Goal: Complete application form

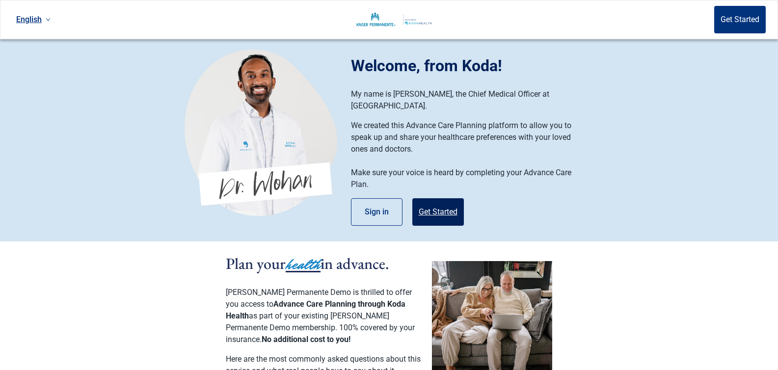
click at [436, 205] on button "Get Started" at bounding box center [438, 211] width 52 height 27
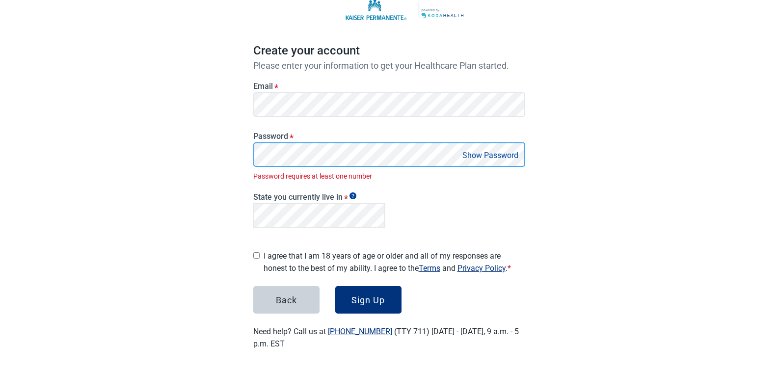
scroll to position [51, 0]
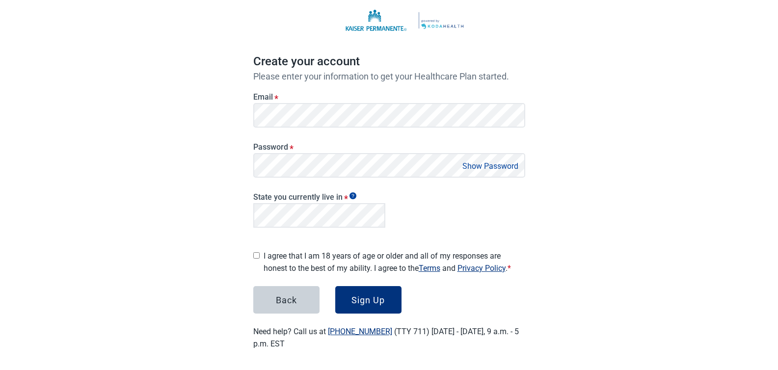
click at [221, 217] on div "English Sign in Create your account Please enter your information to get your H…" at bounding box center [389, 161] width 778 height 424
click at [278, 254] on div "Texas" at bounding box center [320, 253] width 120 height 11
click at [258, 252] on input "I agree that I am 18 years of age or older and all of my responses are honest t…" at bounding box center [256, 255] width 6 height 6
checkbox input "true"
click at [372, 299] on div "Sign Up" at bounding box center [367, 300] width 33 height 10
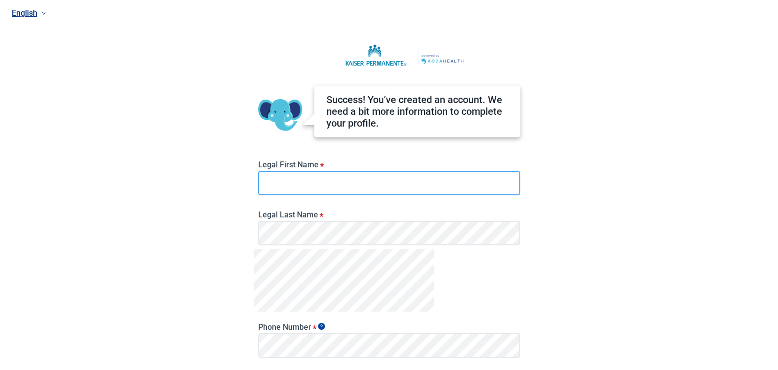
click at [292, 178] on input "Legal First Name *" at bounding box center [389, 183] width 262 height 25
type input "Frodo"
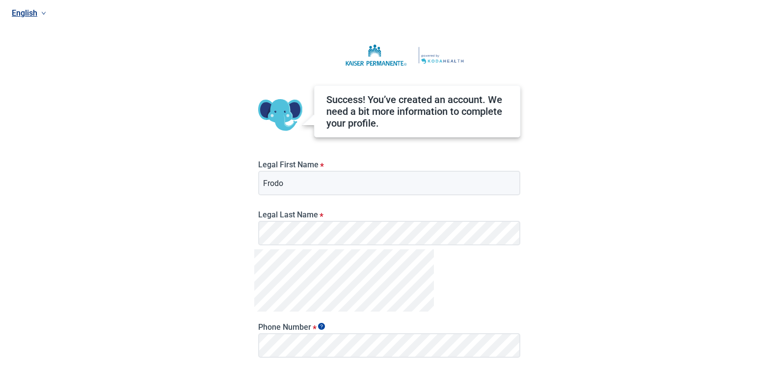
click at [201, 201] on div "English Success! You’ve created an account. We need a bit more information to c…" at bounding box center [389, 185] width 778 height 370
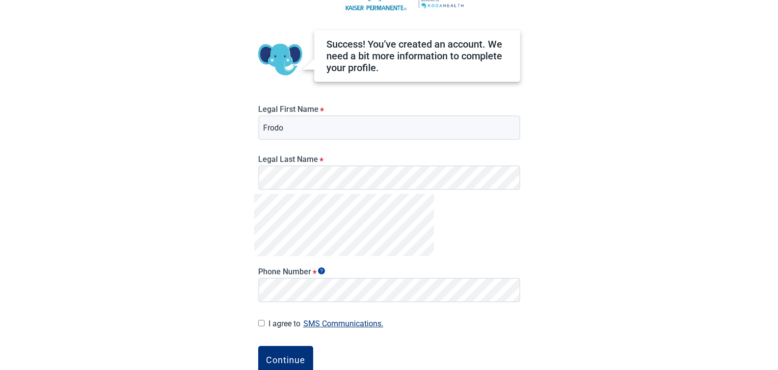
scroll to position [107, 0]
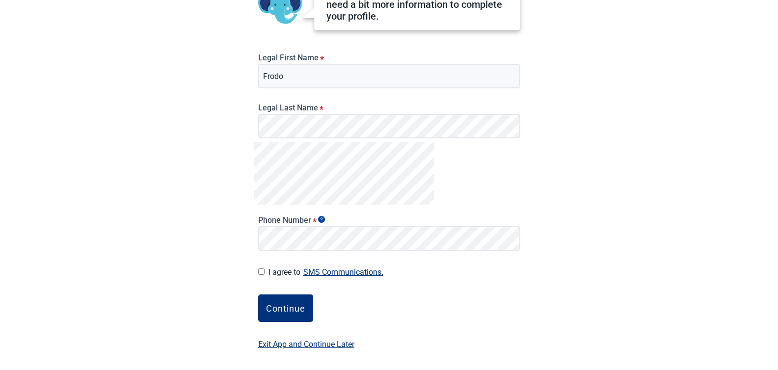
click at [262, 271] on input "I agree to SMS Communications." at bounding box center [261, 271] width 6 height 6
checkbox input "true"
click at [234, 252] on div "English Success! You’ve created an account. We need a bit more information to c…" at bounding box center [389, 78] width 778 height 370
click at [290, 305] on div "Continue" at bounding box center [285, 308] width 39 height 10
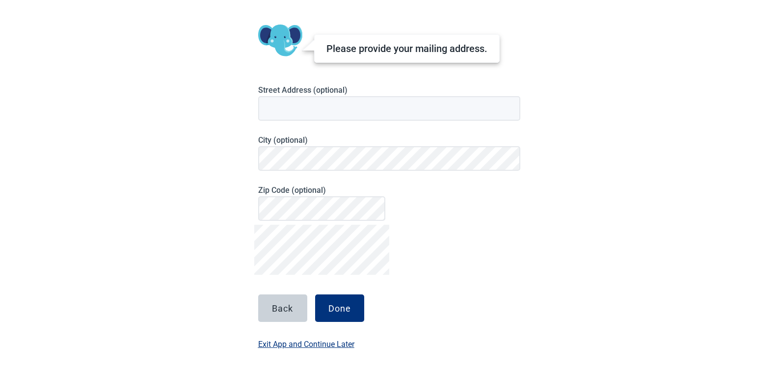
scroll to position [67, 0]
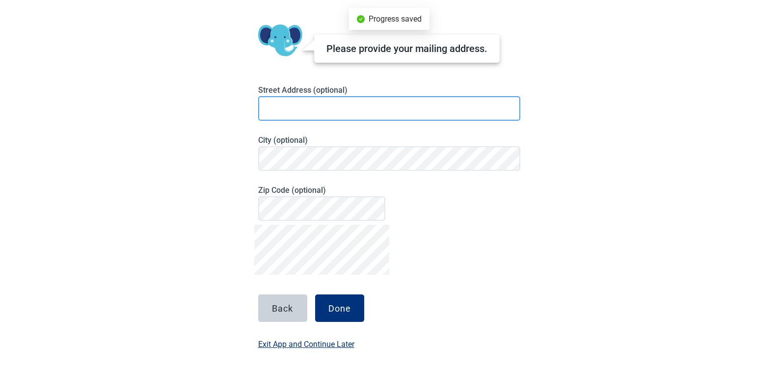
click at [302, 107] on input at bounding box center [389, 108] width 262 height 25
click at [286, 110] on input "1234 Shire Street" at bounding box center [389, 108] width 262 height 25
type input "1234 Hobbit Street"
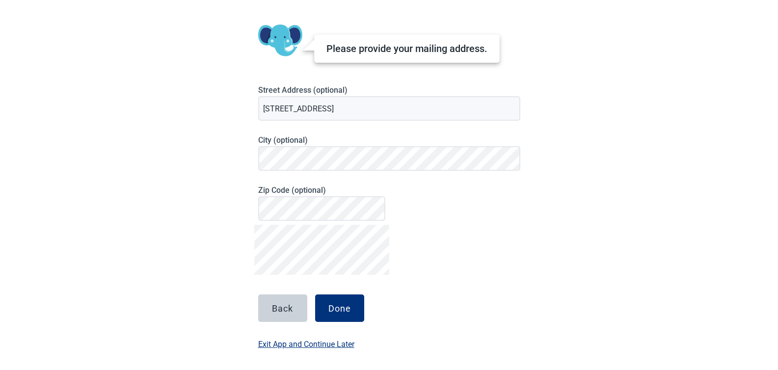
click at [202, 205] on div "English Please provide your mailing address. Street Address (optional) 1234 Hob…" at bounding box center [389, 118] width 778 height 370
click at [342, 307] on div "Done" at bounding box center [339, 308] width 23 height 10
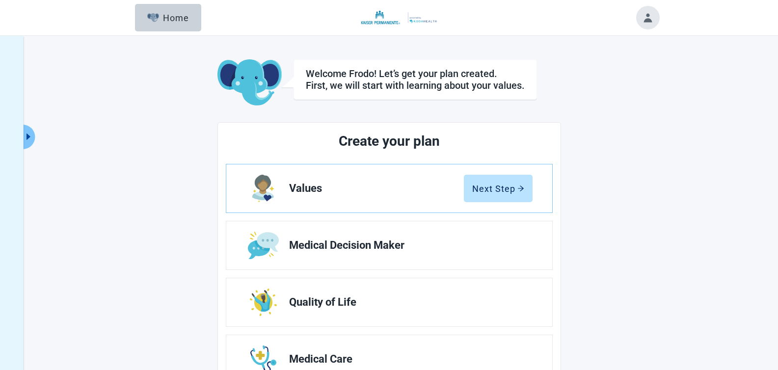
click at [158, 128] on main "Welcome Frodo! Let’s get your plan created. First, we will start with learning …" at bounding box center [389, 310] width 540 height 503
click at [32, 132] on button "Expand menu" at bounding box center [29, 137] width 12 height 25
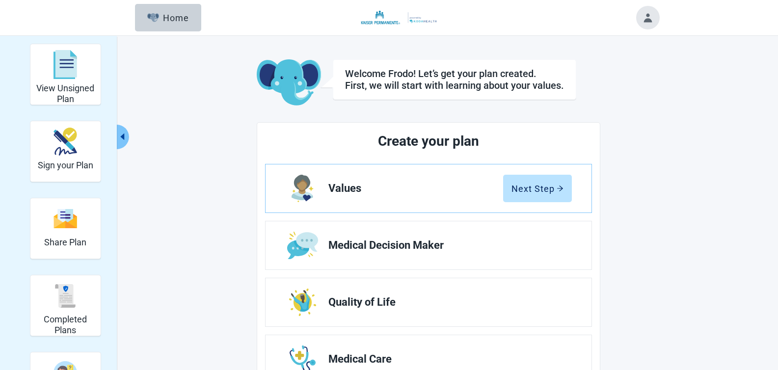
click at [225, 160] on main "Welcome Frodo! Let’s get your plan created. First, we will start with learning …" at bounding box center [428, 310] width 461 height 503
click at [173, 127] on div "View Unsigned Plan Sign your Plan Share Plan Completed Plans Get Help Welcome F…" at bounding box center [389, 303] width 540 height 519
click at [173, 130] on div "View Unsigned Plan Sign your Plan Share Plan Completed Plans Get Help Welcome F…" at bounding box center [389, 303] width 540 height 519
click at [205, 172] on main "Welcome Frodo! Let’s get your plan created. First, we will start with learning …" at bounding box center [428, 310] width 461 height 503
click at [198, 133] on main "Welcome Frodo! Let’s get your plan created. First, we will start with learning …" at bounding box center [428, 310] width 461 height 503
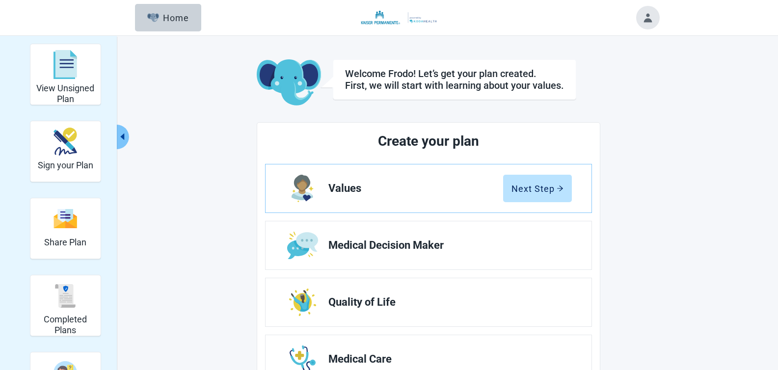
click at [205, 149] on main "Welcome Frodo! Let’s get your plan created. First, we will start with learning …" at bounding box center [428, 310] width 461 height 503
click at [201, 194] on main "Welcome Frodo! Let’s get your plan created. First, we will start with learning …" at bounding box center [428, 310] width 461 height 503
click at [209, 172] on main "Welcome Frodo! Let’s get your plan created. First, we will start with learning …" at bounding box center [428, 310] width 461 height 503
click at [169, 145] on div "View Unsigned Plan Sign your Plan Share Plan Completed Plans Get Help Welcome F…" at bounding box center [389, 303] width 540 height 519
click at [180, 108] on div "View Unsigned Plan Sign your Plan Share Plan Completed Plans Get Help Welcome F…" at bounding box center [389, 303] width 540 height 519
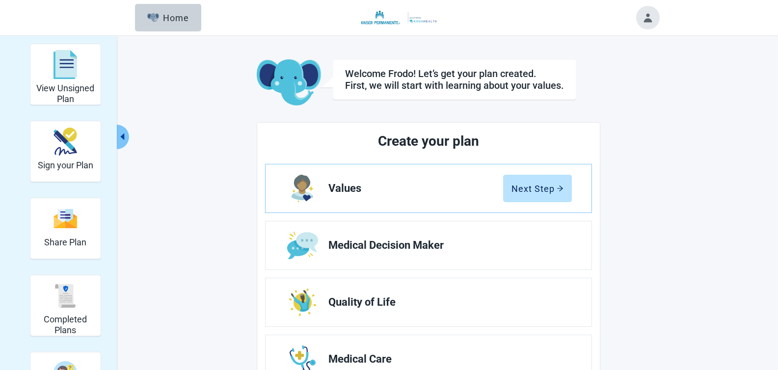
click at [196, 137] on div "View Unsigned Plan Sign your Plan Share Plan Completed Plans Get Help Welcome F…" at bounding box center [389, 303] width 540 height 519
click at [182, 129] on div "View Unsigned Plan Sign your Plan Share Plan Completed Plans Get Help Welcome F…" at bounding box center [389, 303] width 540 height 519
click at [186, 118] on div "View Unsigned Plan Sign your Plan Share Plan Completed Plans Get Help Welcome F…" at bounding box center [389, 303] width 540 height 519
click at [187, 111] on div "View Unsigned Plan Sign your Plan Share Plan Completed Plans Get Help Welcome F…" at bounding box center [389, 303] width 540 height 519
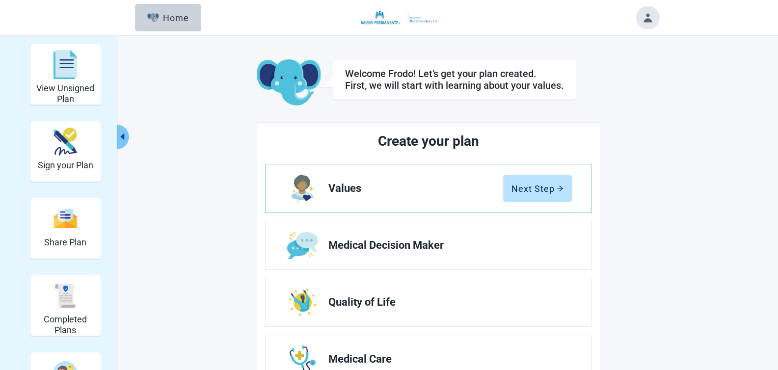
click at [196, 108] on div "View Unsigned Plan Sign your Plan Share Plan Completed Plans Get Help Welcome F…" at bounding box center [389, 303] width 540 height 519
click at [185, 121] on div "View Unsigned Plan Sign your Plan Share Plan Completed Plans Get Help Welcome F…" at bounding box center [389, 303] width 540 height 519
click at [205, 120] on main "Welcome Frodo! Let’s get your plan created. First, we will start with learning …" at bounding box center [428, 310] width 461 height 503
click at [182, 124] on div "View Unsigned Plan Sign your Plan Share Plan Completed Plans Get Help Welcome F…" at bounding box center [389, 303] width 540 height 519
click at [189, 97] on div "View Unsigned Plan Sign your Plan Share Plan Completed Plans Get Help Welcome F…" at bounding box center [389, 303] width 540 height 519
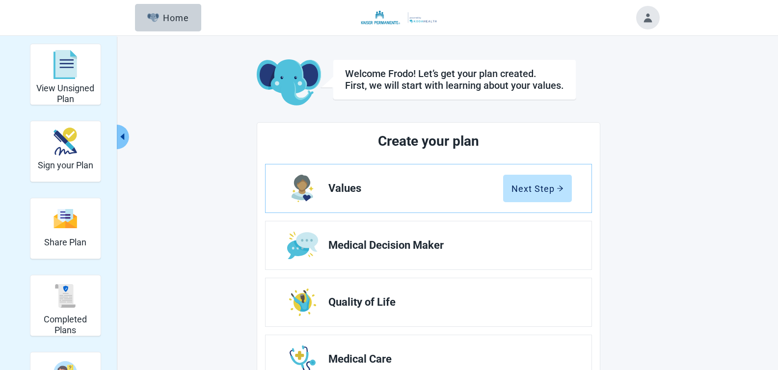
click at [204, 125] on main "Welcome Frodo! Let’s get your plan created. First, we will start with learning …" at bounding box center [428, 310] width 461 height 503
click at [204, 124] on main "Welcome Frodo! Let’s get your plan created. First, we will start with learning …" at bounding box center [428, 310] width 461 height 503
click at [183, 166] on div "View Unsigned Plan Sign your Plan Share Plan Completed Plans Get Help Welcome F…" at bounding box center [389, 303] width 540 height 519
click at [188, 160] on div "View Unsigned Plan Sign your Plan Share Plan Completed Plans Get Help Welcome F…" at bounding box center [389, 303] width 540 height 519
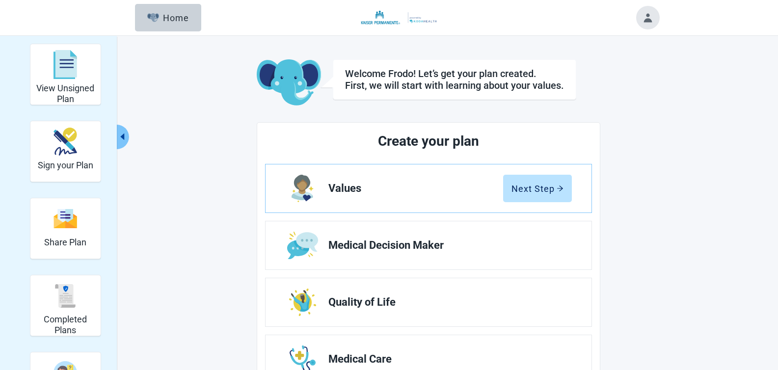
click at [208, 110] on main "Welcome Frodo! Let’s get your plan created. First, we will start with learning …" at bounding box center [428, 310] width 461 height 503
click at [196, 130] on div "View Unsigned Plan Sign your Plan Share Plan Completed Plans Get Help Welcome F…" at bounding box center [389, 303] width 540 height 519
click at [202, 163] on main "Welcome Frodo! Let’s get your plan created. First, we will start with learning …" at bounding box center [428, 310] width 461 height 503
click at [205, 142] on main "Welcome Frodo! Let’s get your plan created. First, we will start with learning …" at bounding box center [428, 310] width 461 height 503
click at [196, 149] on div "View Unsigned Plan Sign your Plan Share Plan Completed Plans Get Help Welcome F…" at bounding box center [389, 303] width 540 height 519
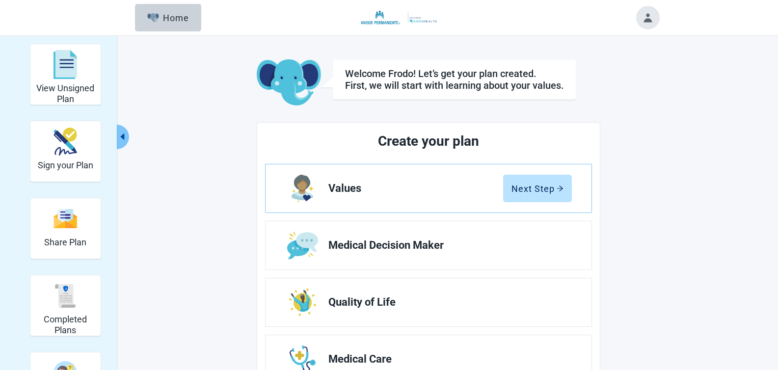
click at [208, 122] on main "Welcome Frodo! Let’s get your plan created. First, we will start with learning …" at bounding box center [428, 310] width 461 height 503
click at [198, 120] on main "Welcome Frodo! Let’s get your plan created. First, we will start with learning …" at bounding box center [428, 310] width 461 height 503
click at [185, 114] on div "View Unsigned Plan Sign your Plan Share Plan Completed Plans Get Help Welcome F…" at bounding box center [389, 303] width 540 height 519
click at [198, 120] on main "Welcome Frodo! Let’s get your plan created. First, we will start with learning …" at bounding box center [428, 310] width 461 height 503
click at [202, 165] on main "Welcome Frodo! Let’s get your plan created. First, we will start with learning …" at bounding box center [428, 310] width 461 height 503
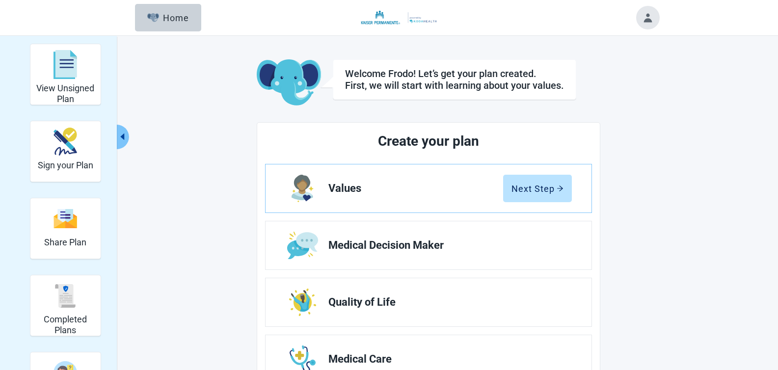
click at [182, 142] on div "View Unsigned Plan Sign your Plan Share Plan Completed Plans Get Help Welcome F…" at bounding box center [389, 303] width 540 height 519
click at [188, 104] on div "View Unsigned Plan Sign your Plan Share Plan Completed Plans Get Help Welcome F…" at bounding box center [389, 303] width 540 height 519
click at [175, 115] on div "View Unsigned Plan Sign your Plan Share Plan Completed Plans Get Help Welcome F…" at bounding box center [389, 303] width 540 height 519
click at [183, 124] on div "View Unsigned Plan Sign your Plan Share Plan Completed Plans Get Help Welcome F…" at bounding box center [389, 303] width 540 height 519
click at [183, 165] on div "View Unsigned Plan Sign your Plan Share Plan Completed Plans Get Help Welcome F…" at bounding box center [389, 303] width 540 height 519
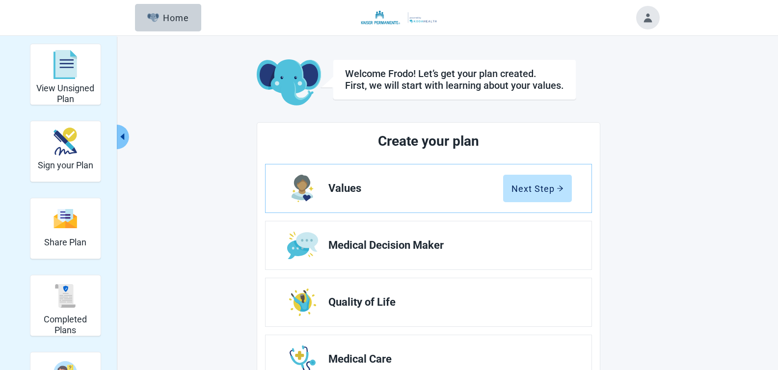
click at [188, 185] on div "View Unsigned Plan Sign your Plan Share Plan Completed Plans Get Help Welcome F…" at bounding box center [389, 303] width 540 height 519
click at [185, 171] on div "View Unsigned Plan Sign your Plan Share Plan Completed Plans Get Help Welcome F…" at bounding box center [389, 303] width 540 height 519
click at [185, 109] on div "View Unsigned Plan Sign your Plan Share Plan Completed Plans Get Help Welcome F…" at bounding box center [389, 303] width 540 height 519
click at [176, 125] on div "View Unsigned Plan Sign your Plan Share Plan Completed Plans Get Help Welcome F…" at bounding box center [389, 303] width 540 height 519
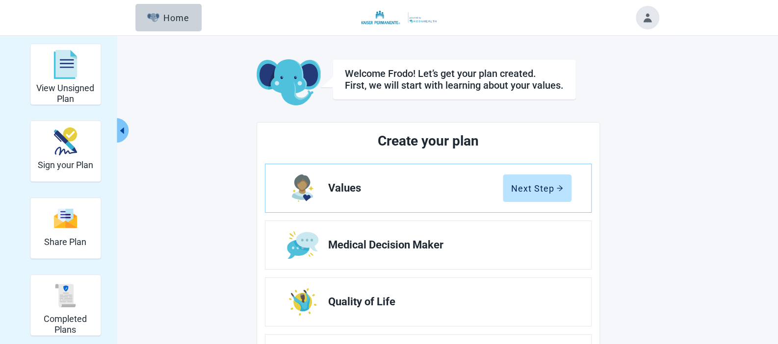
click at [182, 134] on div "View Unsigned Plan Sign your Plan Share Plan Completed Plans Get Help Welcome F…" at bounding box center [389, 303] width 540 height 519
click at [192, 129] on div "View Unsigned Plan Sign your Plan Share Plan Completed Plans Get Help Welcome F…" at bounding box center [389, 303] width 540 height 519
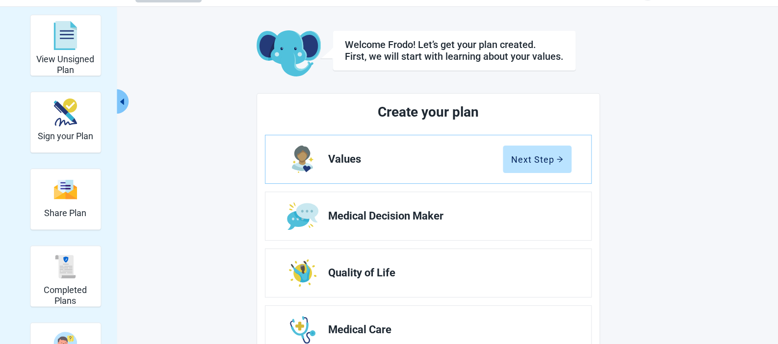
scroll to position [36, 0]
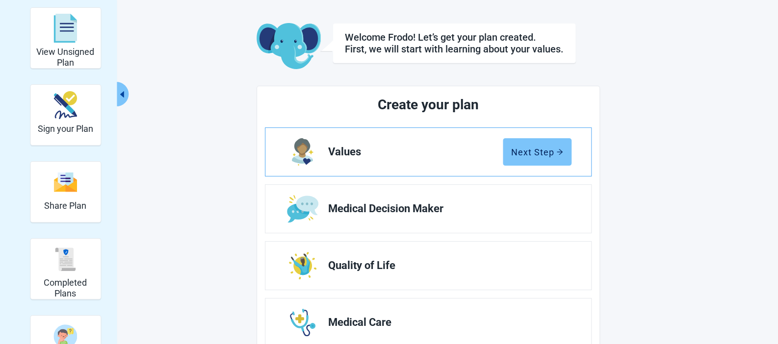
click at [527, 148] on div "Next Step" at bounding box center [537, 152] width 52 height 10
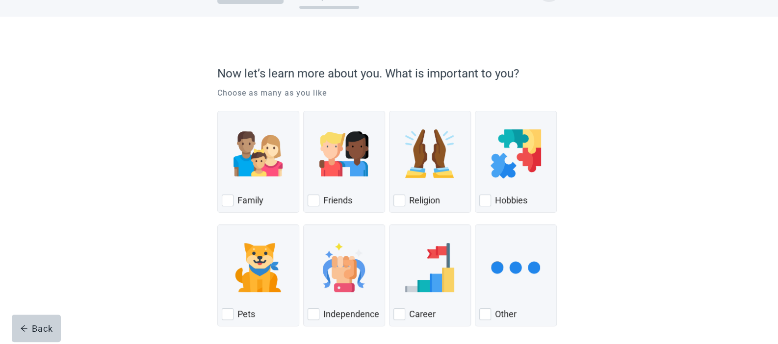
scroll to position [40, 0]
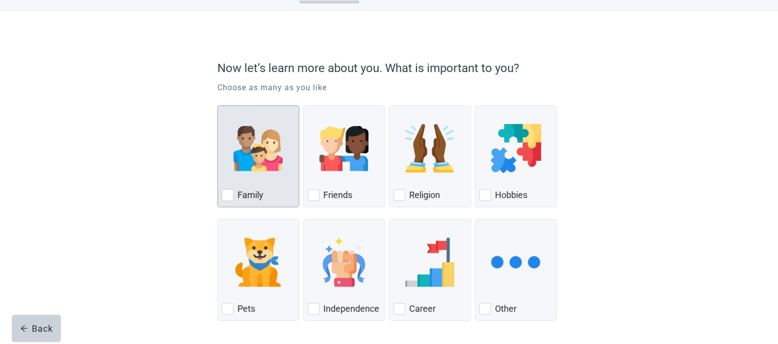
click at [248, 171] on img "Family, checkbox, not checked" at bounding box center [258, 148] width 49 height 49
click at [218, 106] on input "Family" at bounding box center [217, 105] width 0 height 0
checkbox input "true"
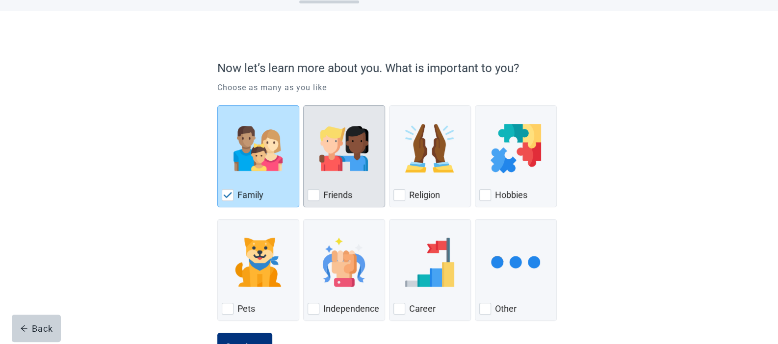
click at [328, 170] on img "Friends, checkbox, not checked" at bounding box center [343, 148] width 49 height 49
click at [304, 106] on input "Friends" at bounding box center [303, 105] width 0 height 0
checkbox input "true"
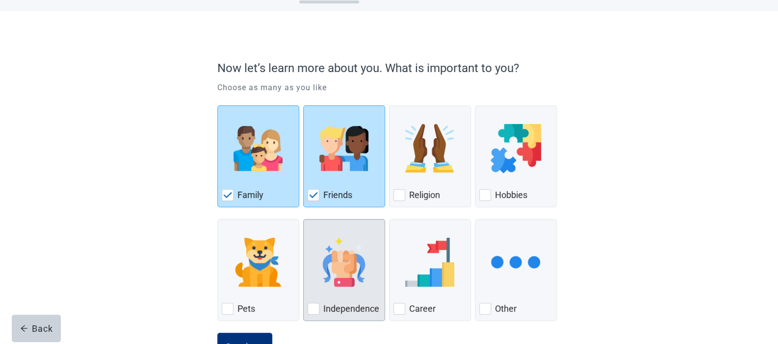
click at [334, 265] on img "Independence, checkbox, not checked" at bounding box center [343, 262] width 49 height 49
click at [304, 220] on input "Independence" at bounding box center [303, 219] width 0 height 0
checkbox input "true"
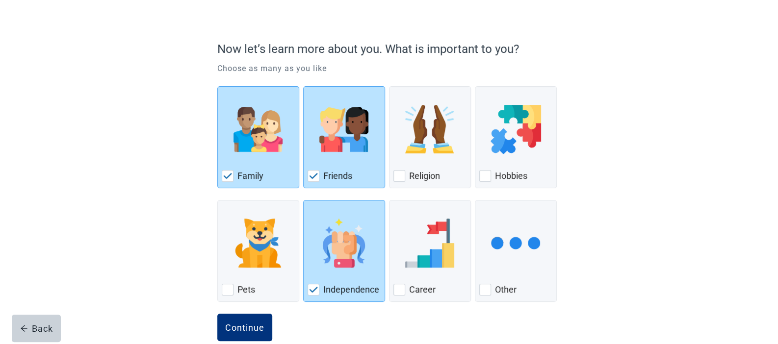
scroll to position [70, 0]
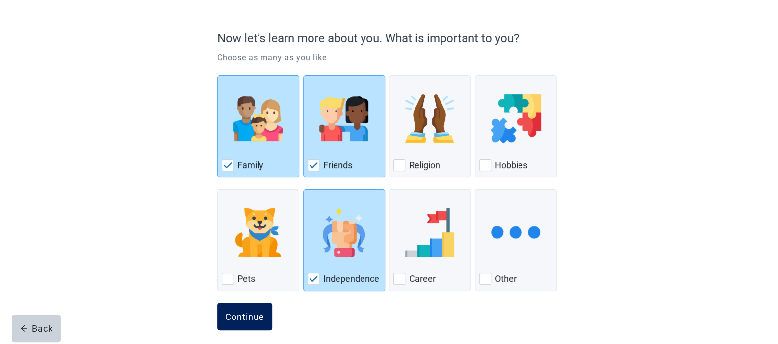
click at [240, 304] on button "Continue" at bounding box center [244, 316] width 55 height 27
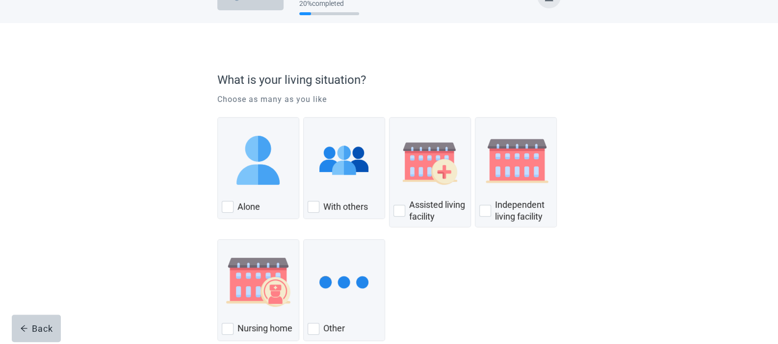
scroll to position [46, 0]
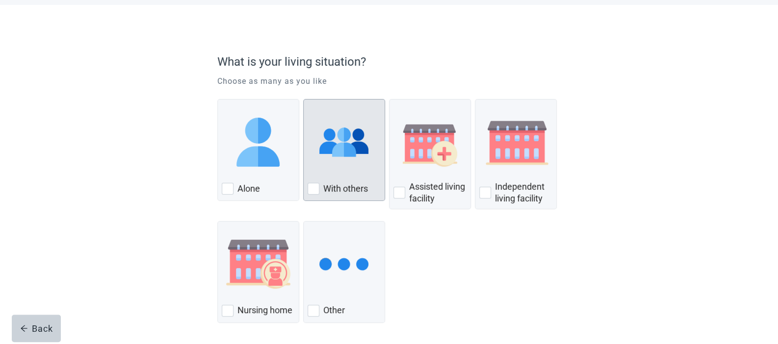
click at [348, 189] on label "With others" at bounding box center [345, 189] width 45 height 12
checkbox input "true"
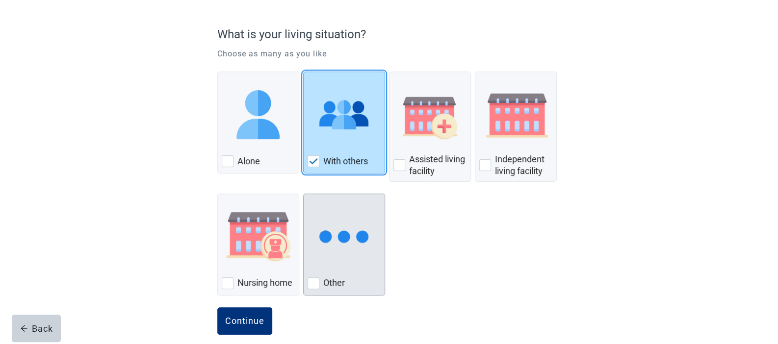
scroll to position [85, 0]
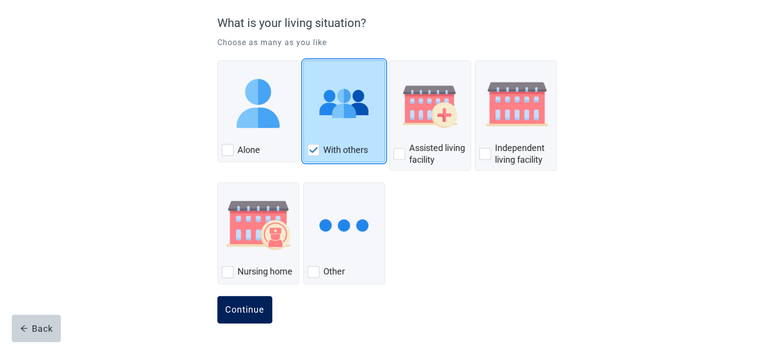
click at [254, 305] on div "Continue" at bounding box center [244, 310] width 39 height 10
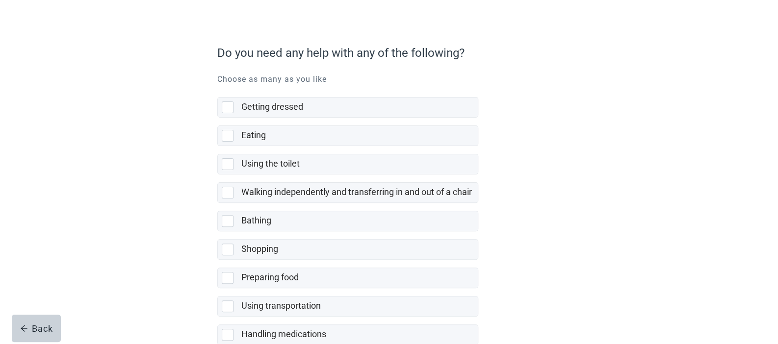
scroll to position [59, 0]
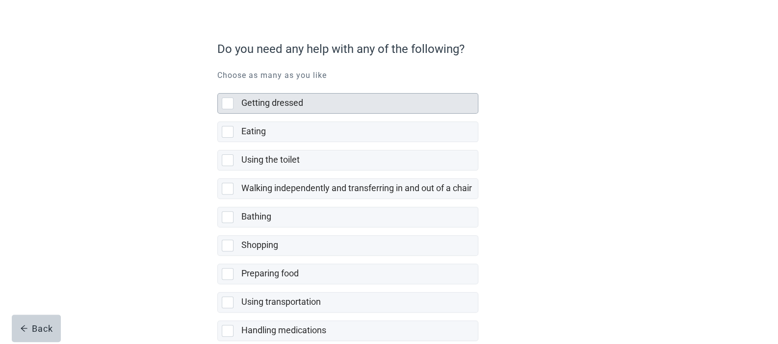
click at [280, 107] on label "Getting dressed" at bounding box center [272, 103] width 62 height 10
checkbox input "true"
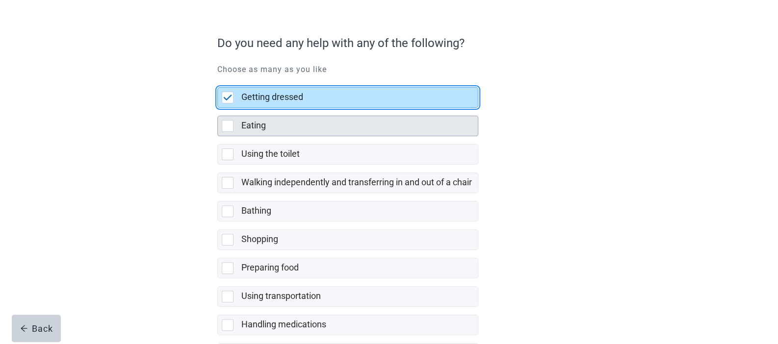
scroll to position [65, 0]
click at [271, 129] on div "Eating" at bounding box center [356, 125] width 231 height 12
click at [218, 108] on input "Eating" at bounding box center [217, 107] width 0 height 0
checkbox input "true"
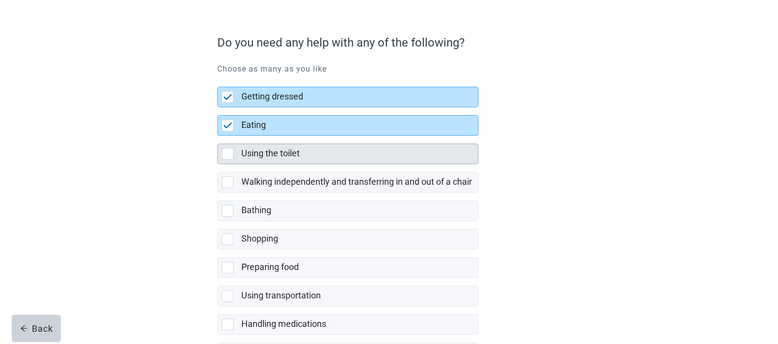
click at [281, 154] on label "Using the toilet" at bounding box center [270, 153] width 58 height 10
checkbox input "true"
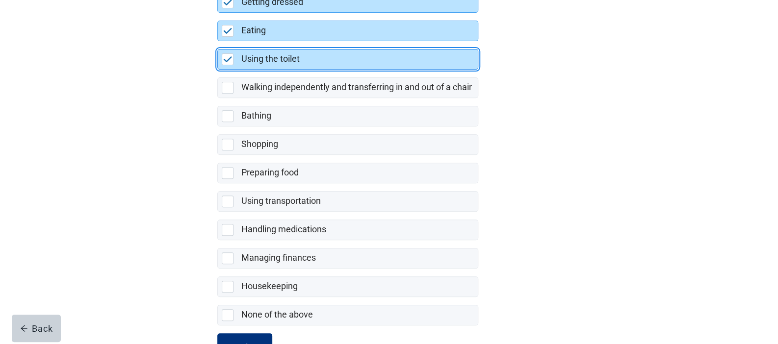
scroll to position [196, 0]
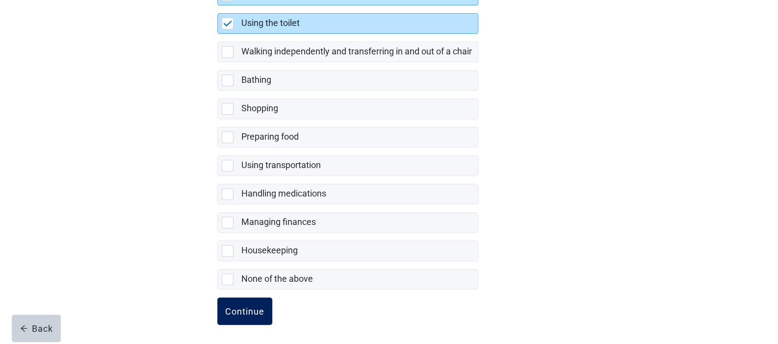
click at [263, 302] on button "Continue" at bounding box center [244, 311] width 55 height 27
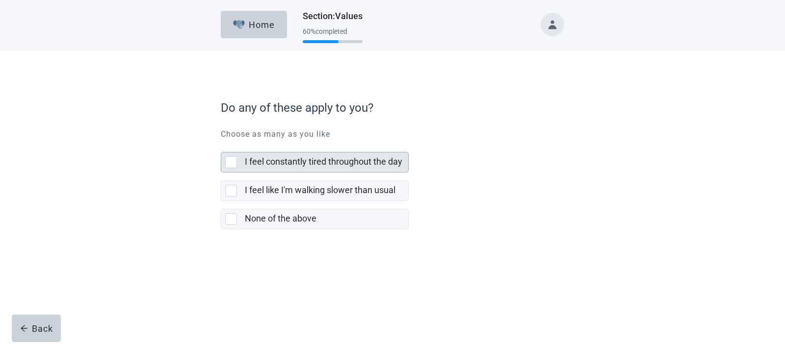
click at [261, 168] on div "I feel constantly tired throughout the day" at bounding box center [323, 162] width 157 height 12
click at [221, 145] on input "I feel constantly tired throughout the day" at bounding box center [221, 144] width 0 height 0
checkbox input "true"
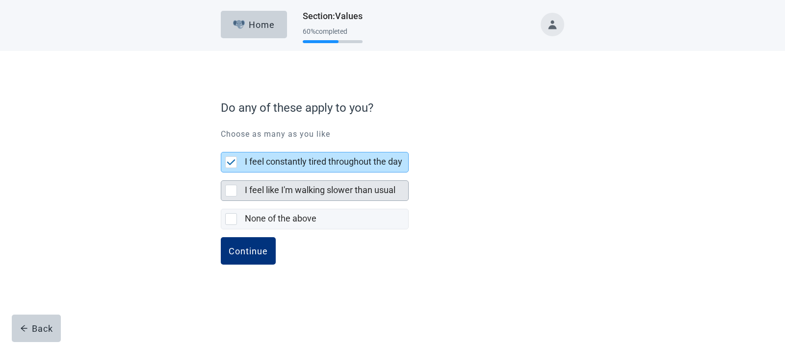
click at [277, 195] on label "I feel like I'm walking slower than usual" at bounding box center [320, 190] width 151 height 10
checkbox input "true"
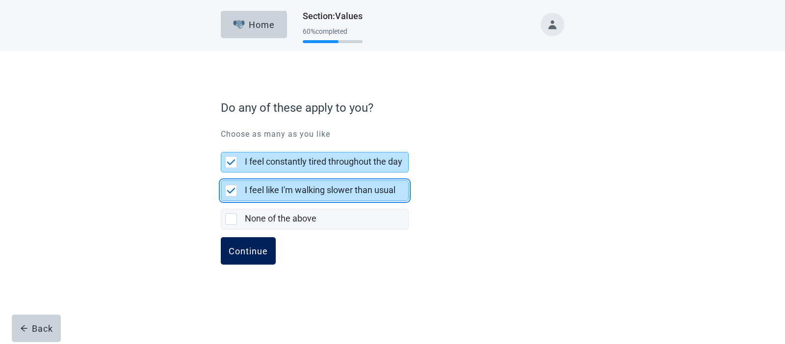
click at [261, 255] on div "Continue" at bounding box center [248, 251] width 39 height 10
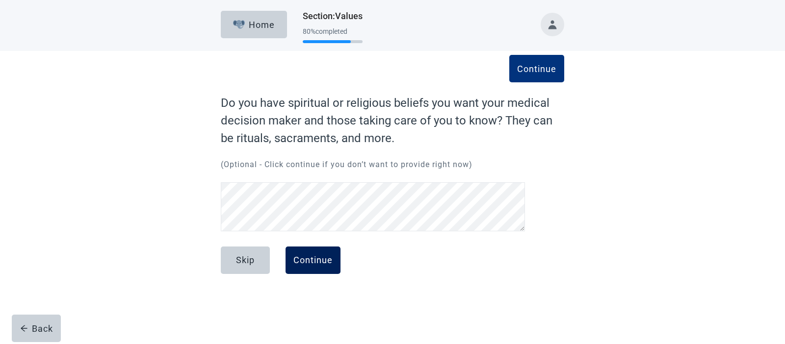
click at [324, 256] on div "Continue" at bounding box center [312, 261] width 39 height 10
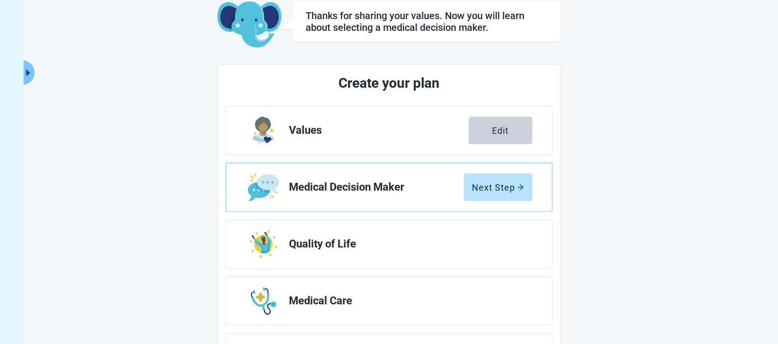
scroll to position [64, 0]
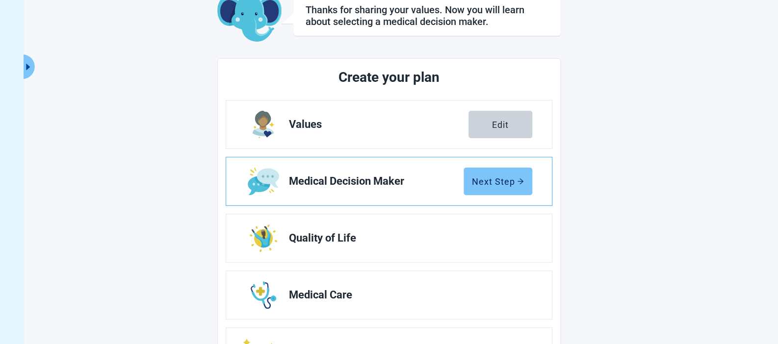
click at [481, 181] on div "Next Step" at bounding box center [498, 182] width 52 height 10
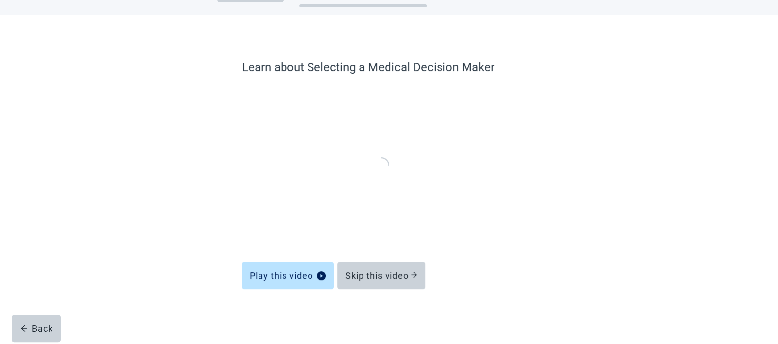
scroll to position [33, 0]
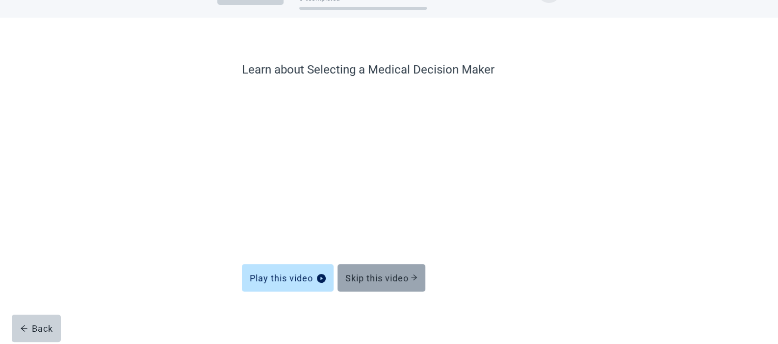
click at [396, 277] on div "Skip this video" at bounding box center [381, 278] width 72 height 10
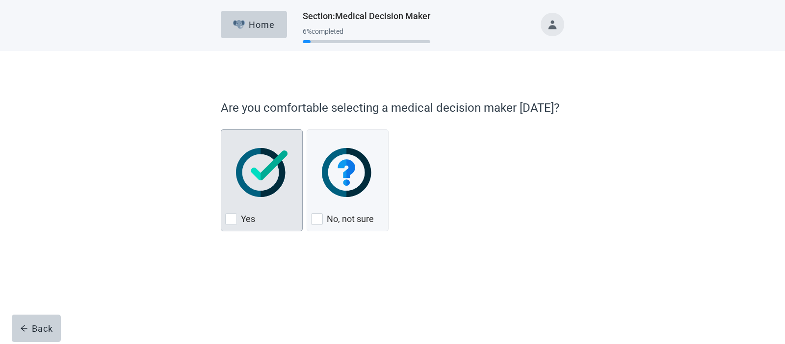
click at [263, 180] on img "Yes, checkbox, not checked" at bounding box center [262, 172] width 52 height 49
click at [221, 130] on input "Yes" at bounding box center [221, 130] width 0 height 0
checkbox input "true"
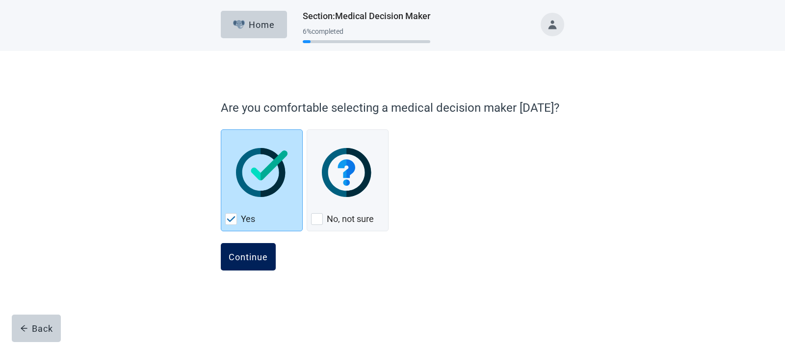
click at [256, 257] on div "Continue" at bounding box center [248, 257] width 39 height 10
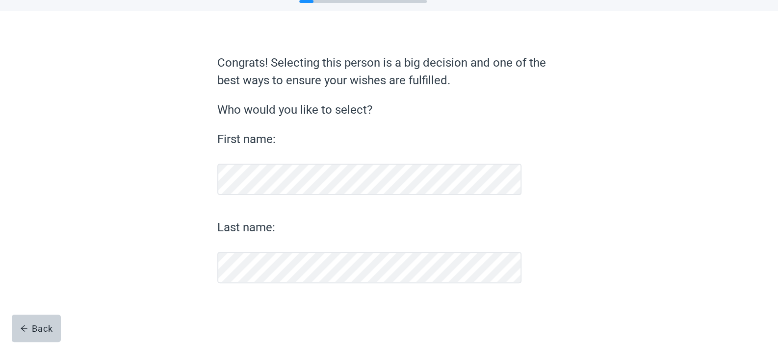
scroll to position [40, 0]
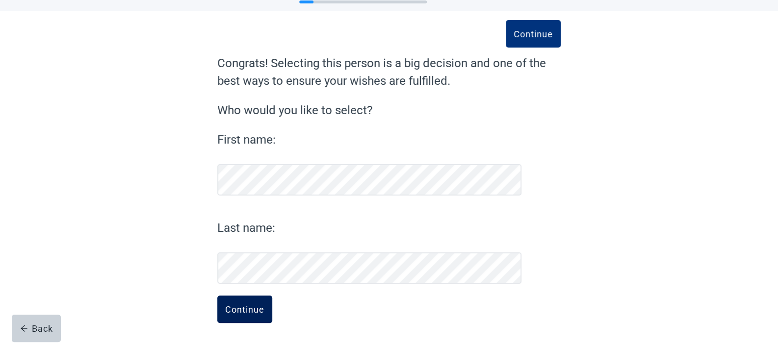
click at [258, 300] on button "Continue" at bounding box center [244, 309] width 55 height 27
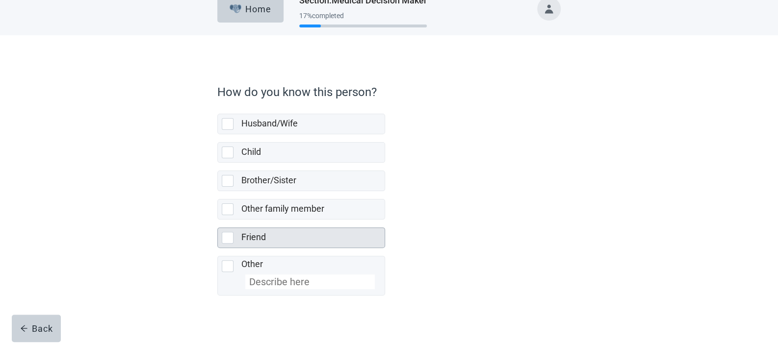
scroll to position [16, 0]
click at [266, 235] on div "Friend" at bounding box center [309, 238] width 137 height 12
click at [218, 220] on input "Friend" at bounding box center [217, 220] width 0 height 0
checkbox input "true"
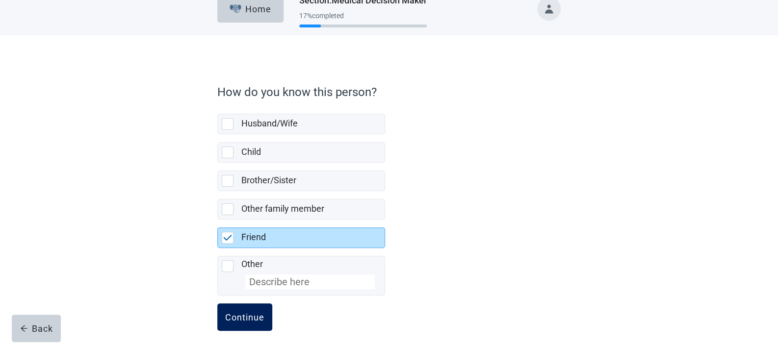
click at [252, 322] on button "Continue" at bounding box center [244, 317] width 55 height 27
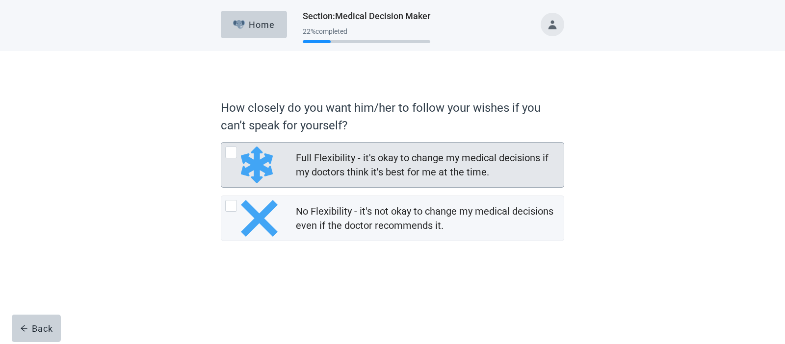
click at [338, 159] on div "Full Flexibility - it's okay to change my medical decisions if my doctors think…" at bounding box center [427, 165] width 262 height 28
click at [221, 143] on input "Full Flexibility - it's okay to change my medical decisions if my doctors think…" at bounding box center [221, 142] width 0 height 0
radio input "true"
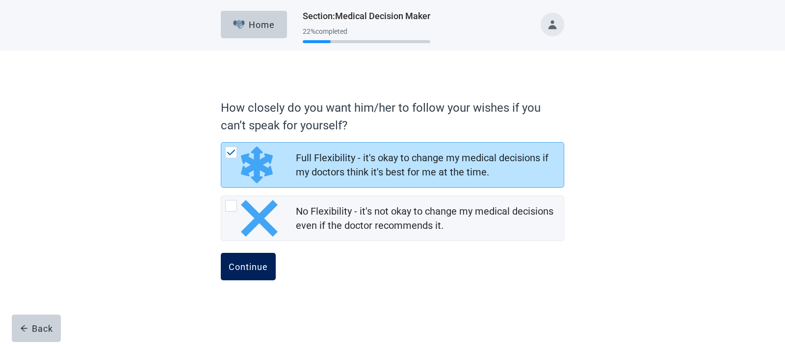
click at [263, 260] on button "Continue" at bounding box center [248, 266] width 55 height 27
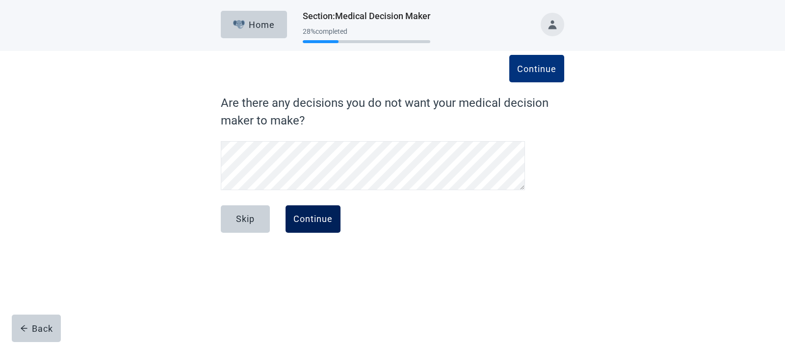
click at [320, 215] on div "Continue" at bounding box center [312, 219] width 39 height 10
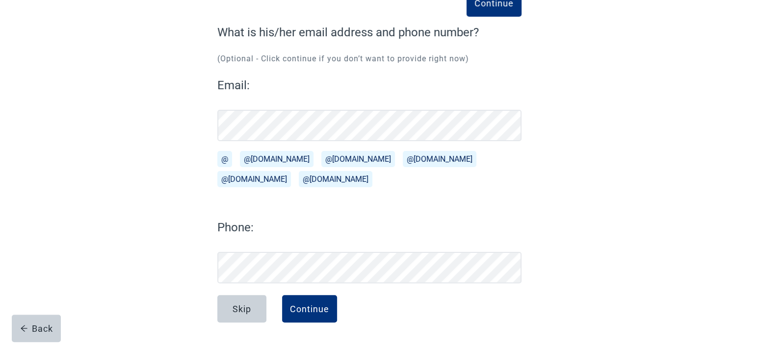
scroll to position [71, 0]
click at [277, 160] on button "@gmail.com" at bounding box center [277, 159] width 74 height 16
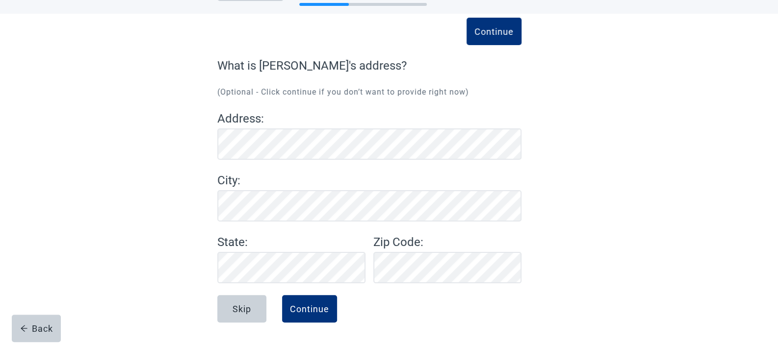
scroll to position [37, 0]
click at [308, 307] on div "Continue" at bounding box center [309, 309] width 39 height 10
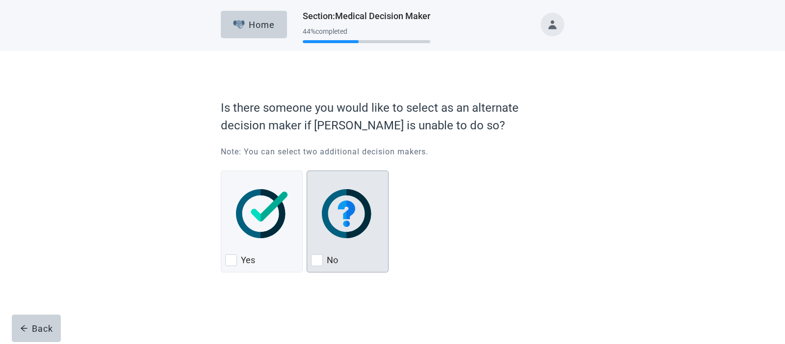
click at [342, 208] on img "No, checkbox, not checked" at bounding box center [348, 213] width 52 height 49
click at [307, 171] on input "No" at bounding box center [307, 171] width 0 height 0
checkbox input "true"
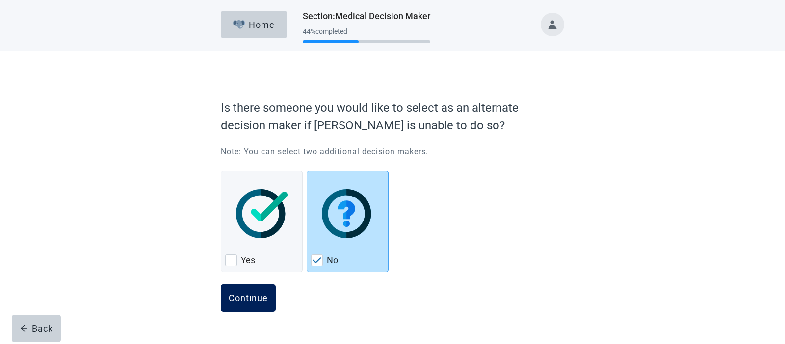
click at [265, 300] on div "Continue" at bounding box center [248, 298] width 39 height 10
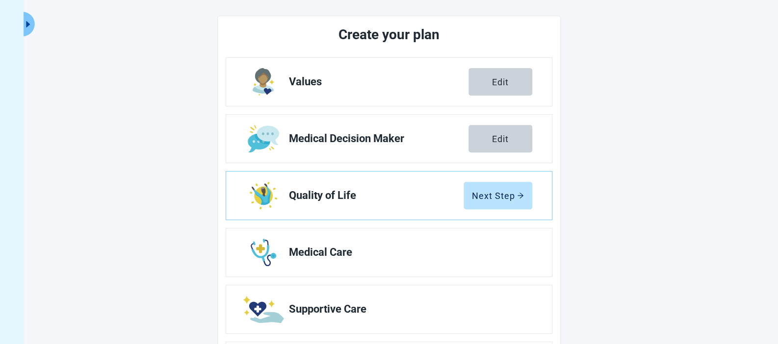
scroll to position [107, 0]
click at [487, 199] on div "Next Step" at bounding box center [498, 195] width 52 height 10
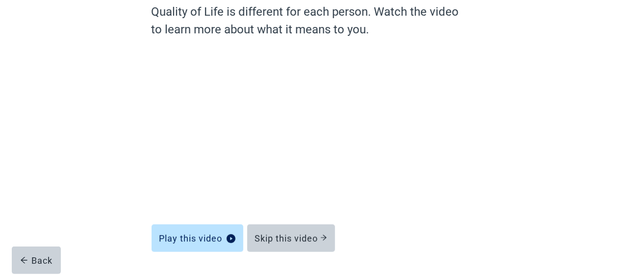
scroll to position [97, 0]
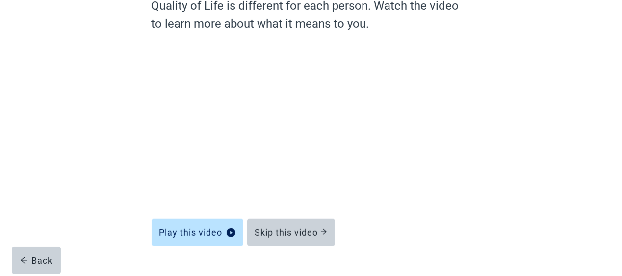
click at [108, 142] on div "Quality of Life is different for each person. Watch the video to learn more abo…" at bounding box center [311, 136] width 412 height 325
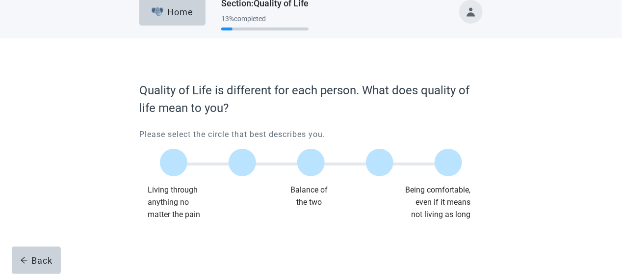
scroll to position [13, 0]
click at [317, 170] on label "Main content" at bounding box center [310, 162] width 27 height 27
click at [311, 162] on input "Quality of life scale: 50 out of 100. Balance of the two" at bounding box center [311, 162] width 0 height 0
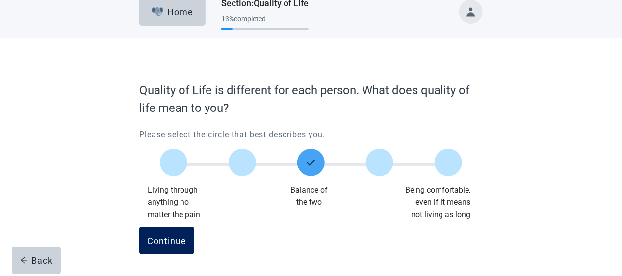
click at [166, 238] on div "Continue" at bounding box center [166, 240] width 39 height 10
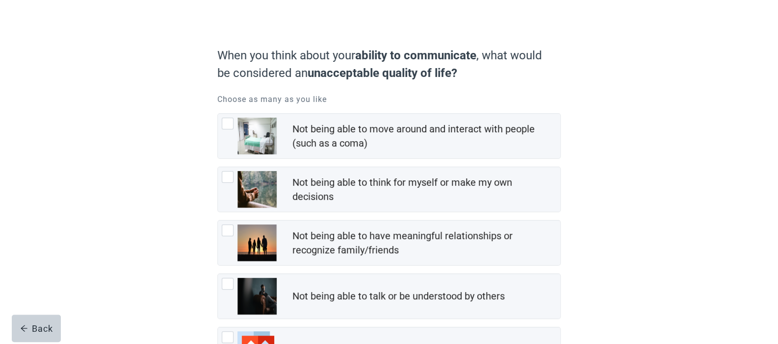
scroll to position [54, 0]
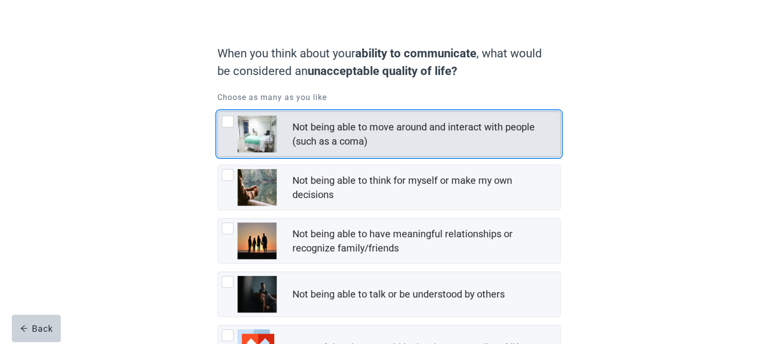
click at [226, 123] on div "Not being able to move around and interact with people (such as a coma), checkb…" at bounding box center [228, 122] width 12 height 12
click at [218, 112] on input "Not being able to move around and interact with people (such as a coma)" at bounding box center [217, 111] width 0 height 0
checkbox input "true"
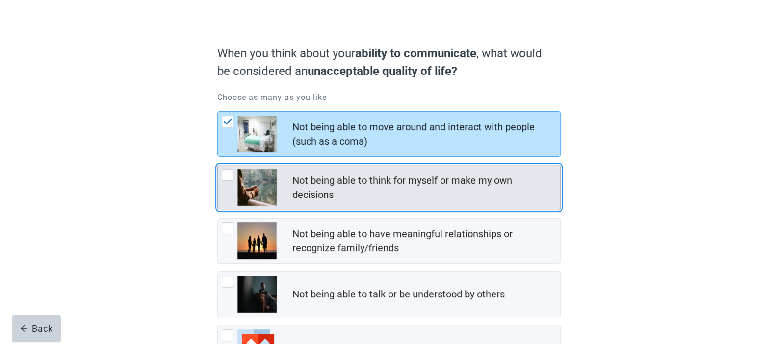
click at [226, 177] on div "Not being able to think for myself or make my own decisions, checkbox, not chec…" at bounding box center [228, 175] width 12 height 12
click at [218, 165] on input "Not being able to think for myself or make my own decisions" at bounding box center [217, 165] width 0 height 0
checkbox input "true"
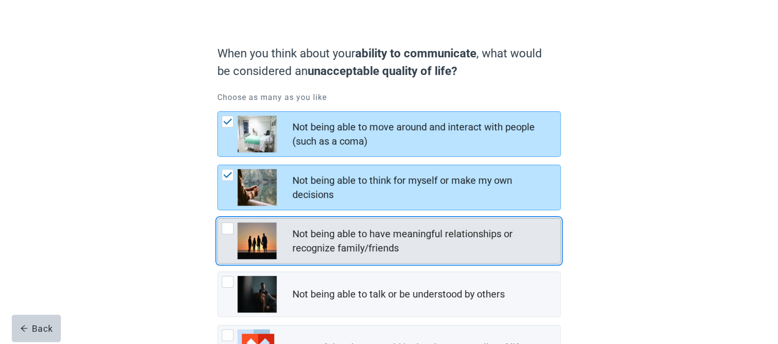
click at [230, 224] on div "Not being able to have meaningful relationships or recognize family/friends, ch…" at bounding box center [228, 229] width 12 height 12
click at [218, 219] on input "Not being able to have meaningful relationships or recognize family/friends" at bounding box center [217, 218] width 0 height 0
checkbox input "true"
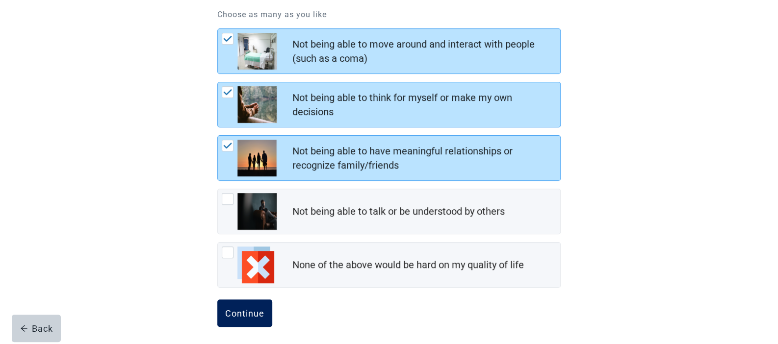
scroll to position [140, 0]
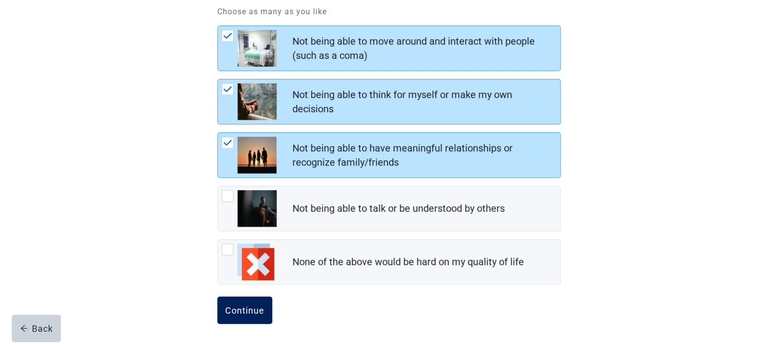
click at [234, 313] on div "Continue" at bounding box center [244, 311] width 39 height 10
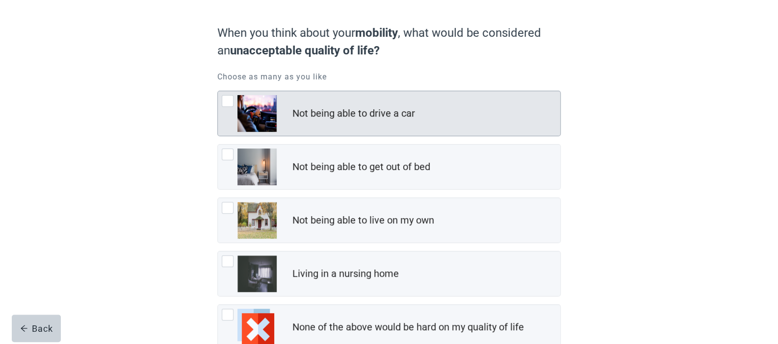
scroll to position [76, 0]
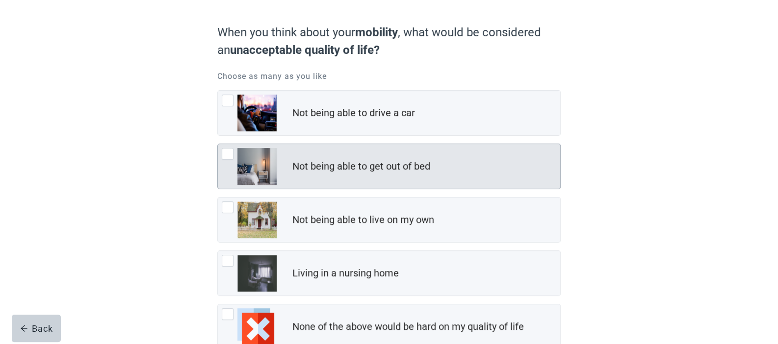
click at [364, 158] on div "Not being able to get out of bed" at bounding box center [426, 167] width 268 height 20
click at [218, 144] on input "Not being able to get out of bed" at bounding box center [217, 144] width 0 height 0
checkbox input "true"
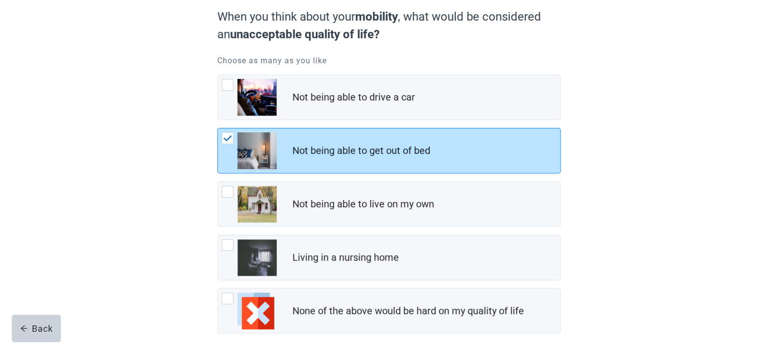
scroll to position [94, 0]
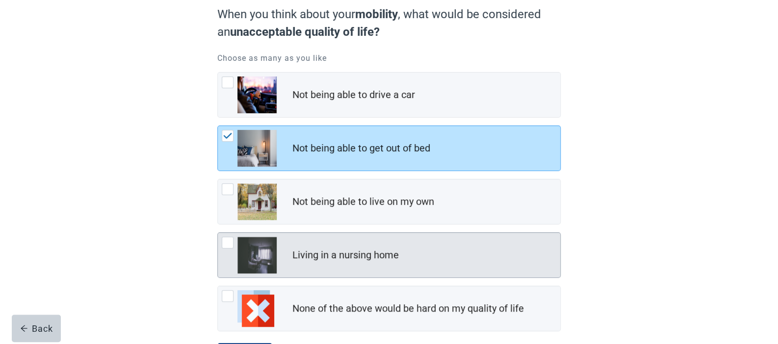
click at [320, 256] on div "Living in a nursing home" at bounding box center [345, 255] width 106 height 14
click at [218, 233] on input "Living in a nursing home" at bounding box center [217, 233] width 0 height 0
checkbox input "true"
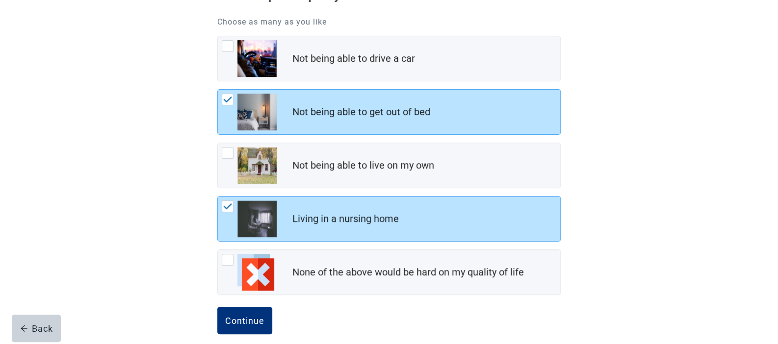
scroll to position [140, 0]
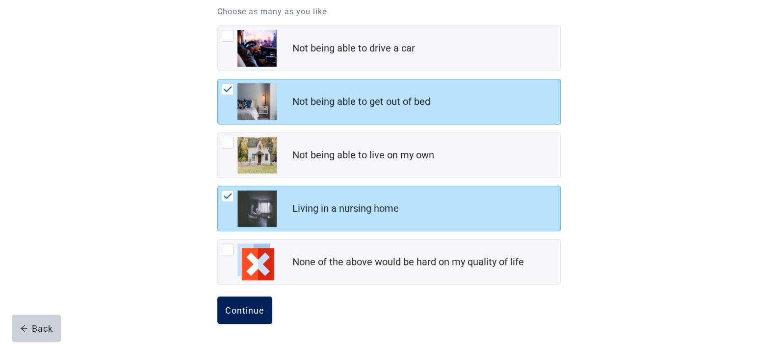
click at [227, 300] on button "Continue" at bounding box center [244, 310] width 55 height 27
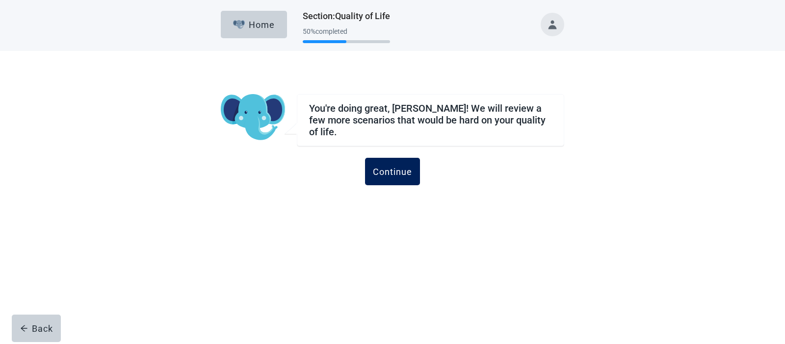
click at [389, 167] on div "Continue" at bounding box center [392, 172] width 39 height 10
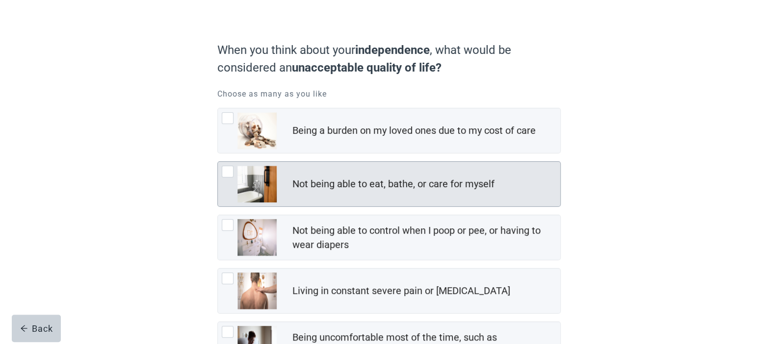
scroll to position [72, 0]
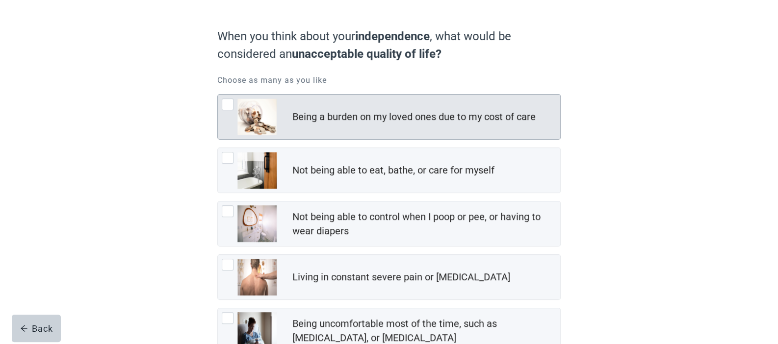
click at [311, 127] on div "Being a burden on my loved ones due to my cost of care" at bounding box center [389, 117] width 342 height 45
click at [218, 95] on input "Being a burden on my loved ones due to my cost of care" at bounding box center [217, 94] width 0 height 0
checkbox input "true"
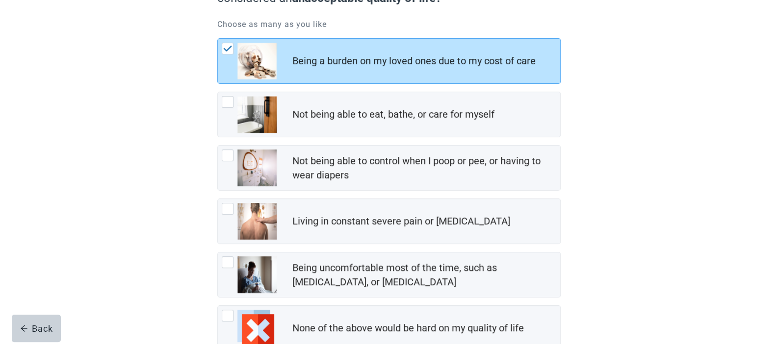
scroll to position [130, 0]
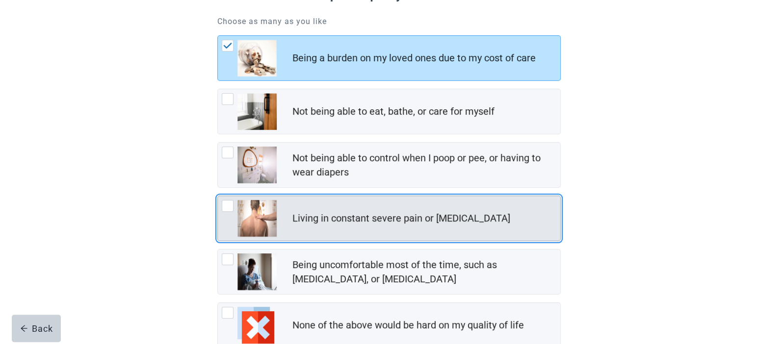
click at [325, 213] on div "Living in constant severe pain or shortness of breath" at bounding box center [401, 218] width 218 height 14
click at [218, 196] on input "Living in constant severe pain or shortness of breath" at bounding box center [217, 196] width 0 height 0
checkbox input "true"
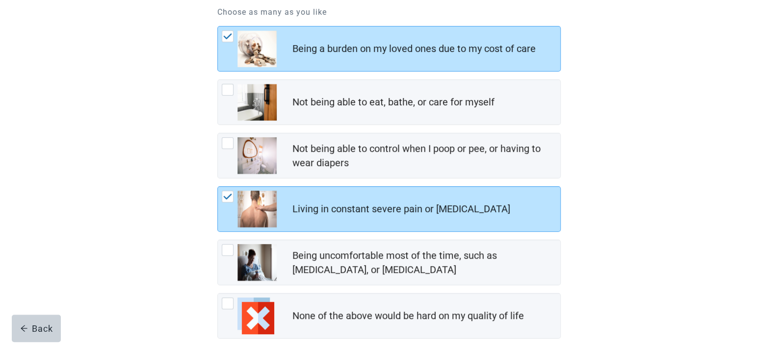
scroll to position [194, 0]
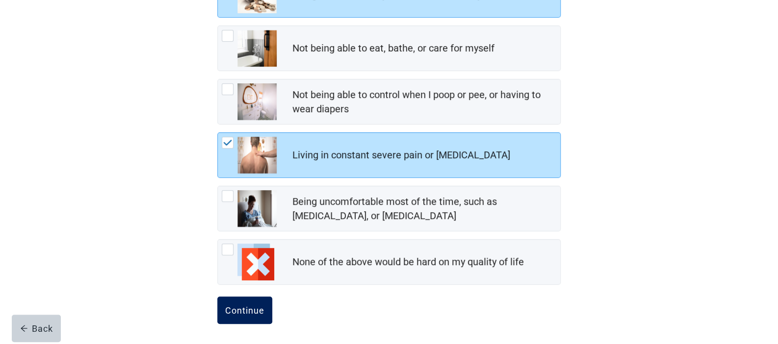
click at [233, 299] on button "Continue" at bounding box center [244, 310] width 55 height 27
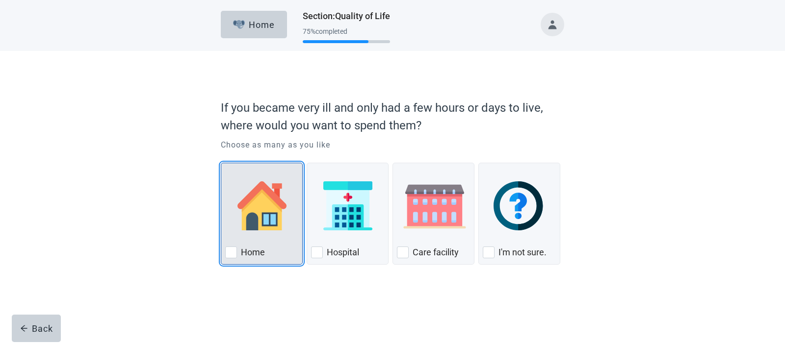
click at [250, 237] on div "Home, checkbox, not checked" at bounding box center [261, 206] width 73 height 78
click at [221, 163] on input "Home" at bounding box center [221, 163] width 0 height 0
checkbox input "true"
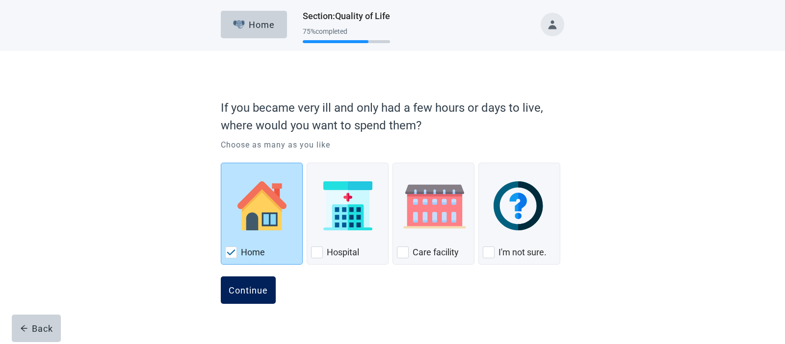
click at [239, 290] on div "Continue" at bounding box center [248, 291] width 39 height 10
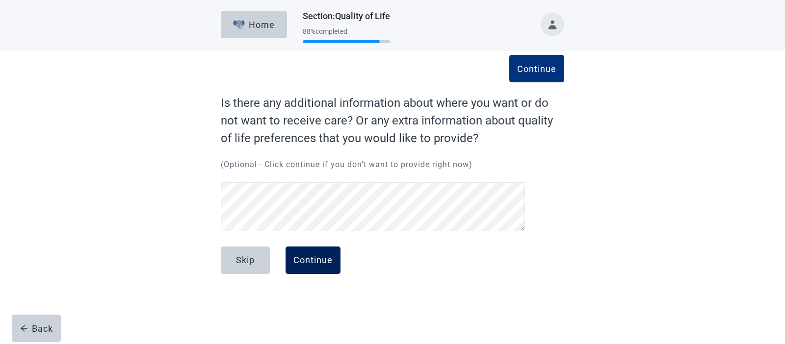
click at [309, 255] on button "Continue" at bounding box center [313, 260] width 55 height 27
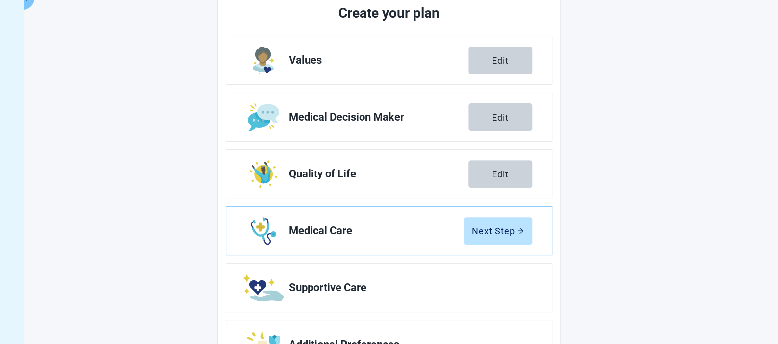
scroll to position [143, 0]
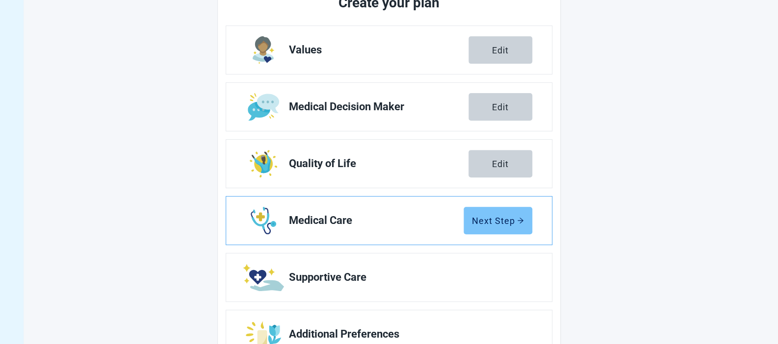
click at [518, 223] on icon "arrow-right" at bounding box center [520, 220] width 7 height 7
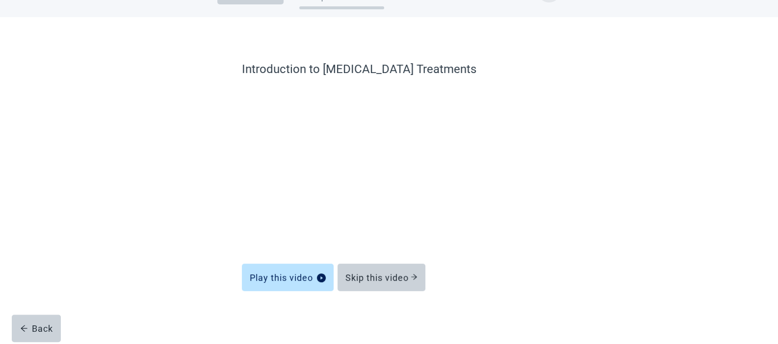
scroll to position [33, 0]
click at [353, 282] on div "Skip this video" at bounding box center [381, 278] width 72 height 10
click at [199, 224] on div "Learn about Cardiopulmonary Resuscitation (CPR) Play this video Skip this video…" at bounding box center [389, 191] width 412 height 308
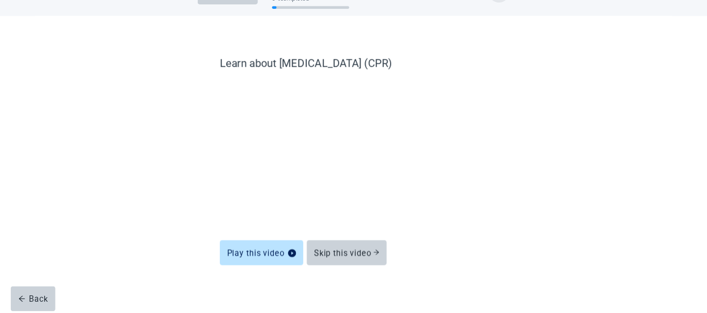
scroll to position [34, 0]
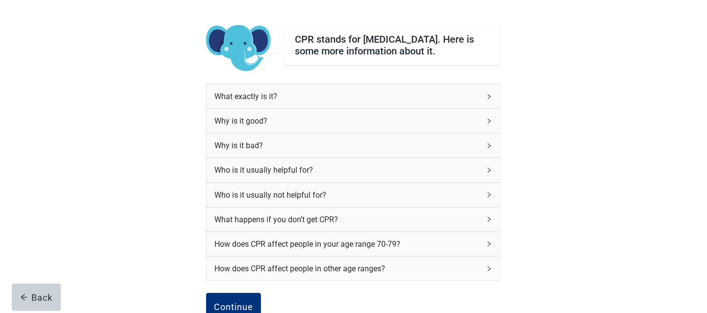
scroll to position [62, 0]
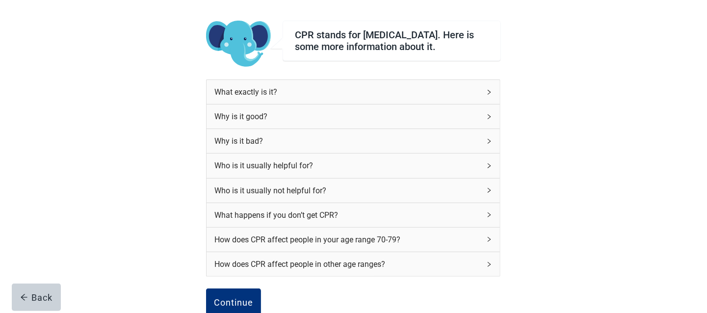
click at [285, 93] on div "What exactly is it?" at bounding box center [347, 92] width 266 height 12
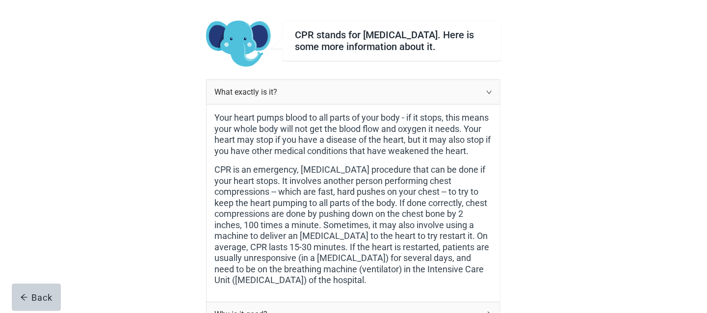
click at [287, 96] on div "What exactly is it?" at bounding box center [347, 92] width 266 height 12
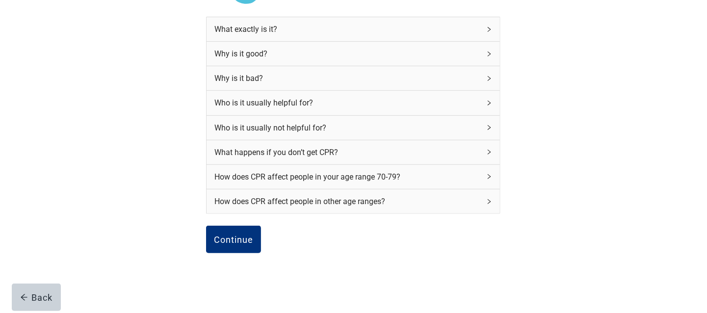
scroll to position [126, 0]
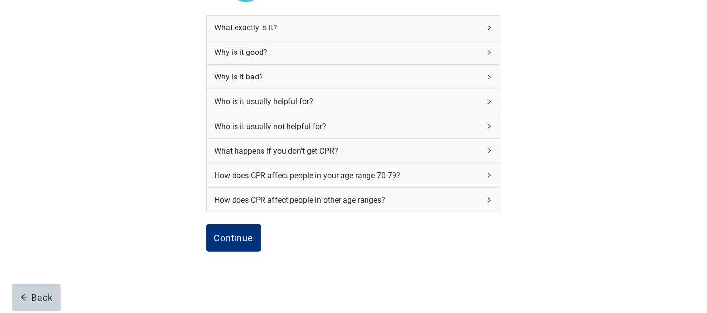
click at [394, 181] on div "How does CPR affect people in your age range 70-79?" at bounding box center [347, 175] width 266 height 12
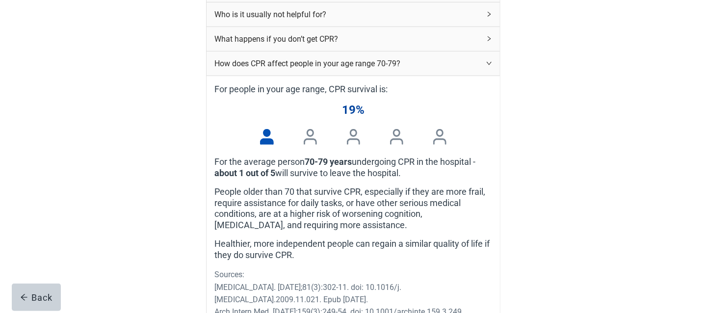
scroll to position [240, 0]
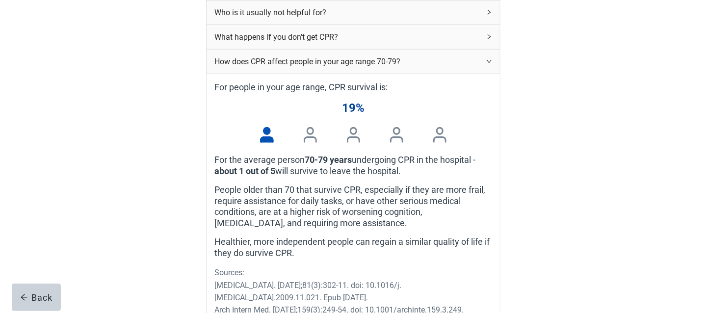
click at [368, 68] on div "How does CPR affect people in your age range 70-79?" at bounding box center [347, 61] width 266 height 12
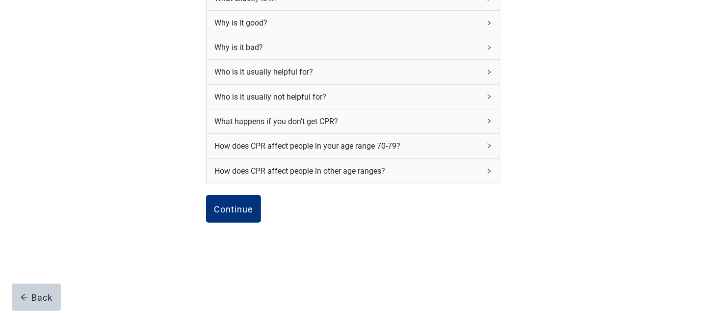
scroll to position [158, 0]
click at [361, 167] on div "How does CPR affect people in other age ranges?" at bounding box center [347, 171] width 266 height 12
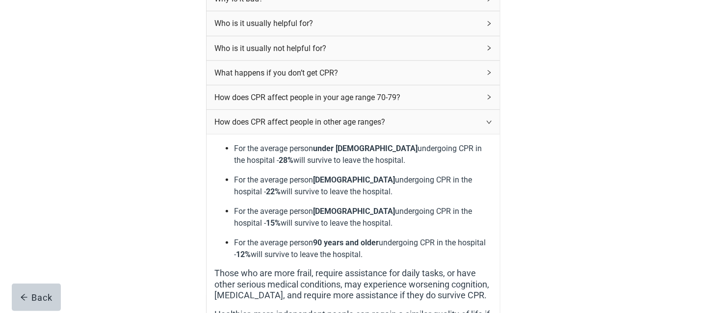
scroll to position [205, 0]
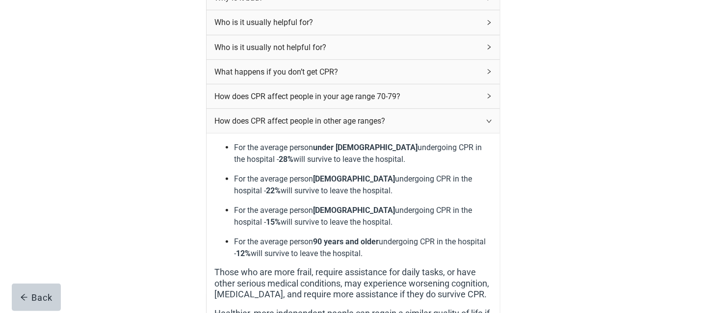
click at [366, 122] on div "How does CPR affect people in other age ranges?" at bounding box center [347, 121] width 266 height 12
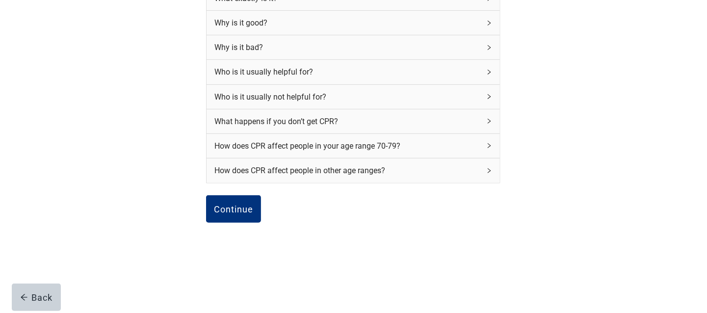
scroll to position [158, 0]
click at [247, 207] on div "Continue" at bounding box center [233, 209] width 39 height 10
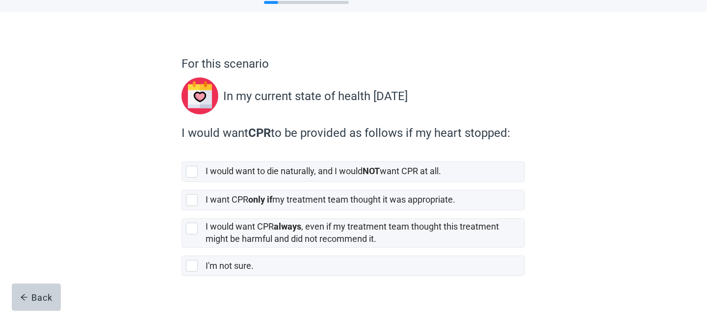
scroll to position [40, 0]
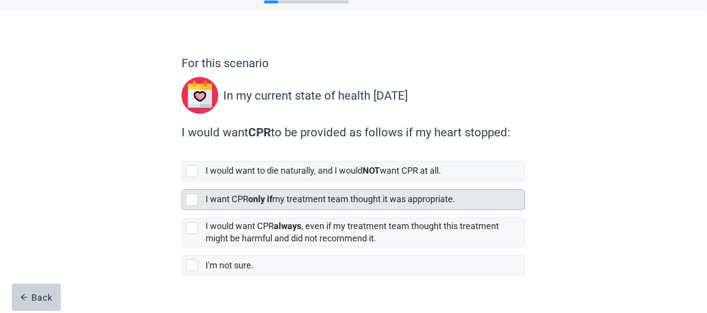
click at [229, 200] on label "I want CPR only if my treatment team thought it was appropriate." at bounding box center [331, 199] width 250 height 10
checkbox input "true"
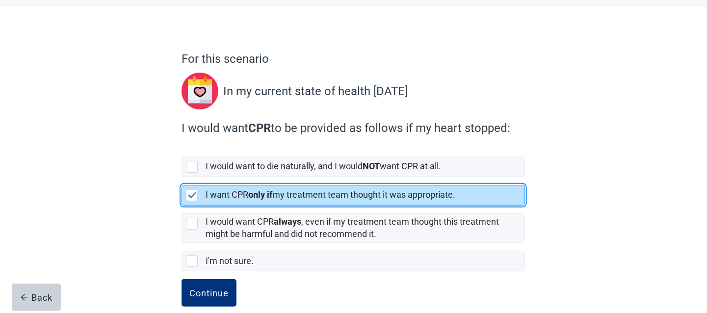
scroll to position [45, 0]
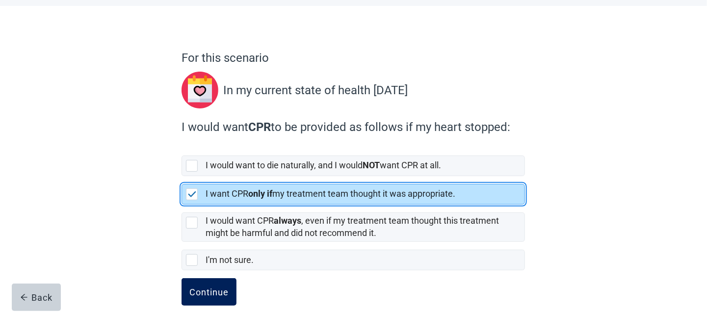
click at [213, 285] on button "Continue" at bounding box center [209, 291] width 55 height 27
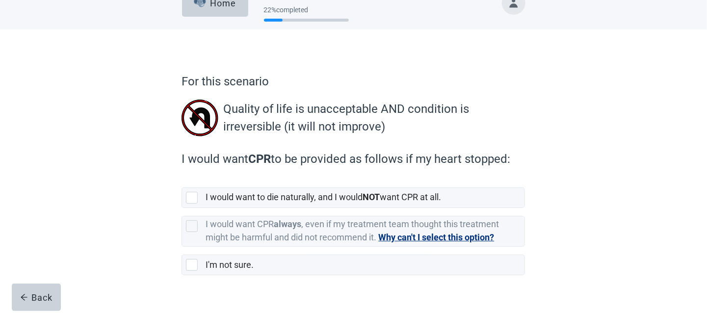
scroll to position [35, 0]
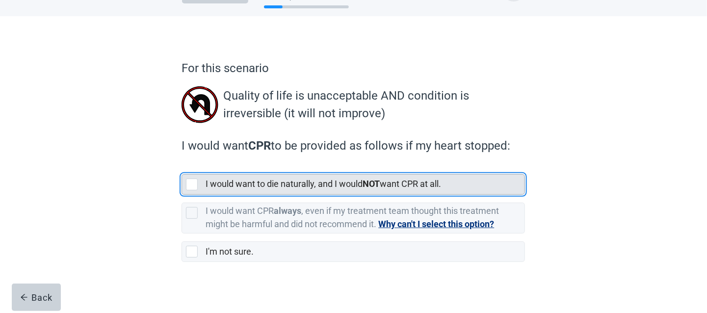
click at [290, 184] on label "I would want to die naturally, and I would NOT want CPR at all." at bounding box center [323, 184] width 235 height 10
checkbox input "true"
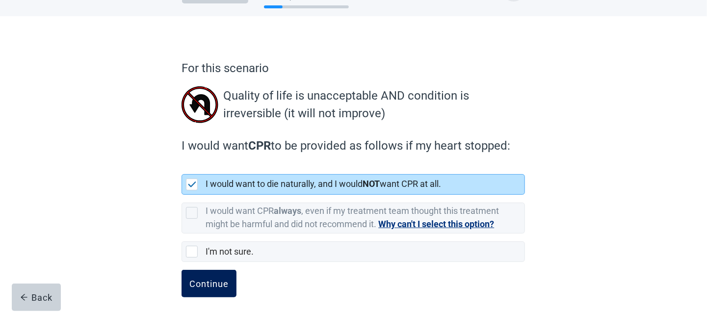
click at [219, 277] on button "Continue" at bounding box center [209, 283] width 55 height 27
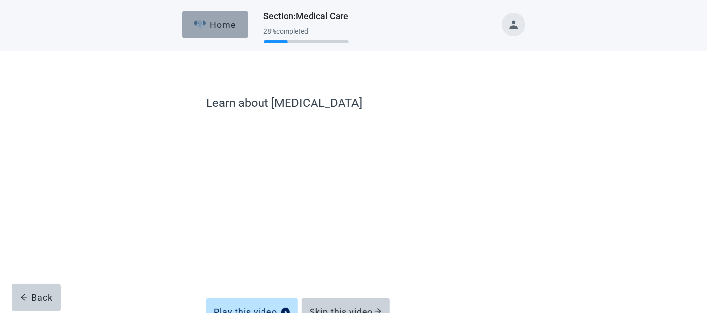
click at [223, 32] on button "Home" at bounding box center [215, 24] width 66 height 27
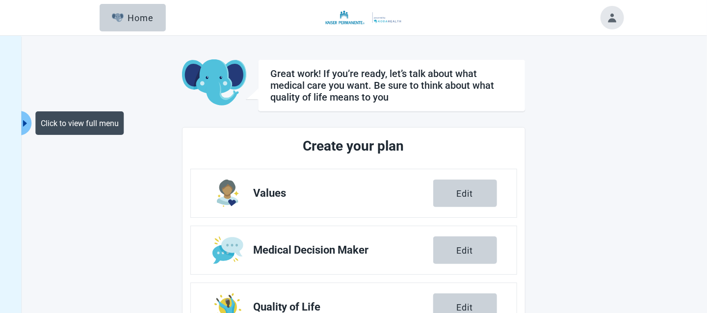
click at [29, 119] on icon "caret-right" at bounding box center [25, 123] width 9 height 9
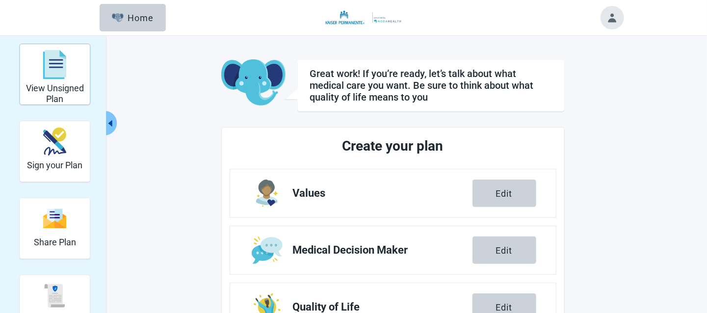
click at [65, 98] on h2 "View Unsigned Plan" at bounding box center [55, 93] width 62 height 21
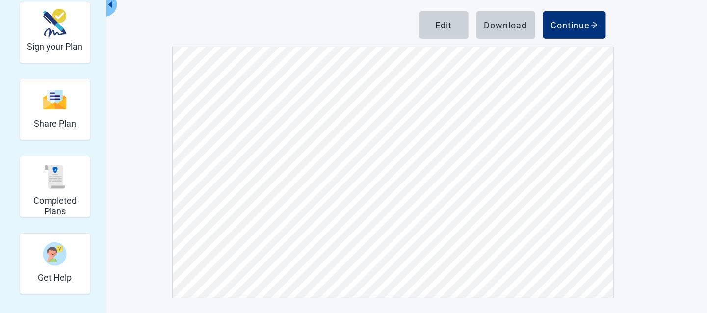
scroll to position [1338, 0]
click at [575, 24] on div "Continue" at bounding box center [574, 25] width 47 height 10
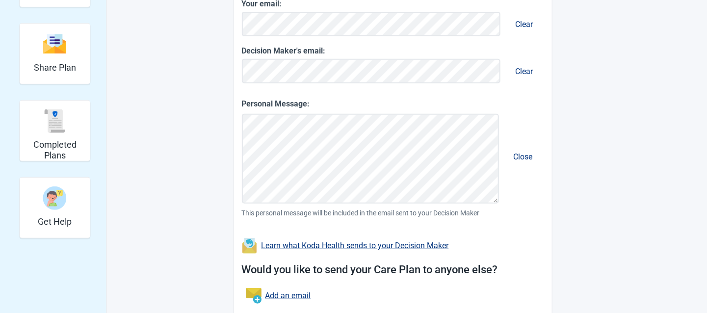
scroll to position [243, 0]
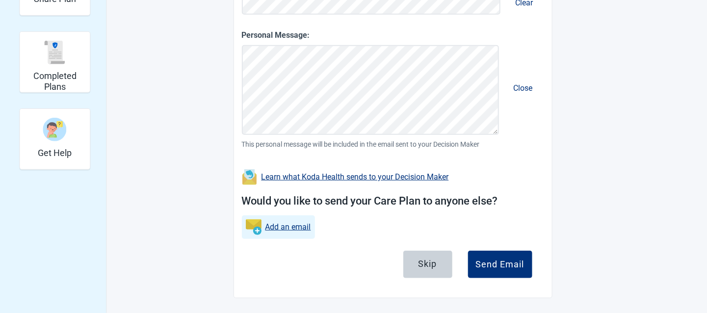
click at [295, 223] on link "Add an email" at bounding box center [288, 227] width 46 height 12
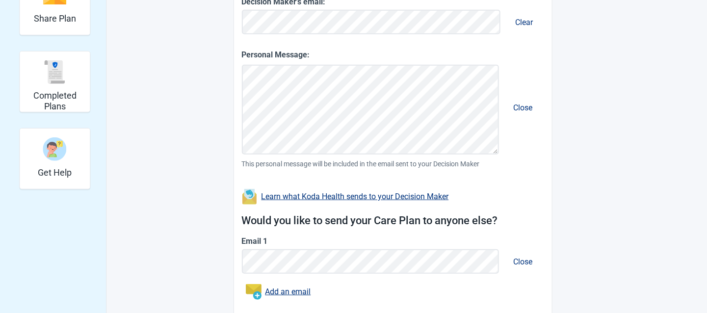
scroll to position [288, 0]
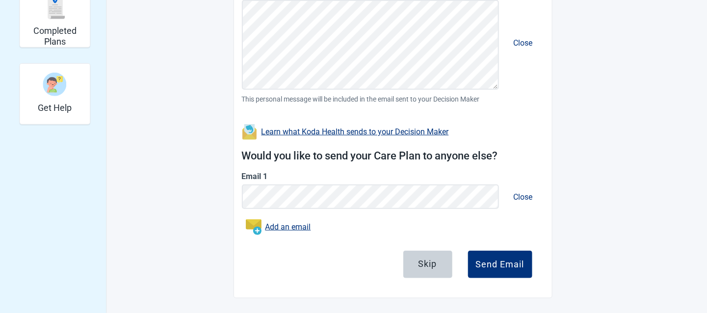
drag, startPoint x: 439, startPoint y: 269, endPoint x: 456, endPoint y: 249, distance: 25.8
click at [439, 269] on button "Skip" at bounding box center [427, 264] width 49 height 27
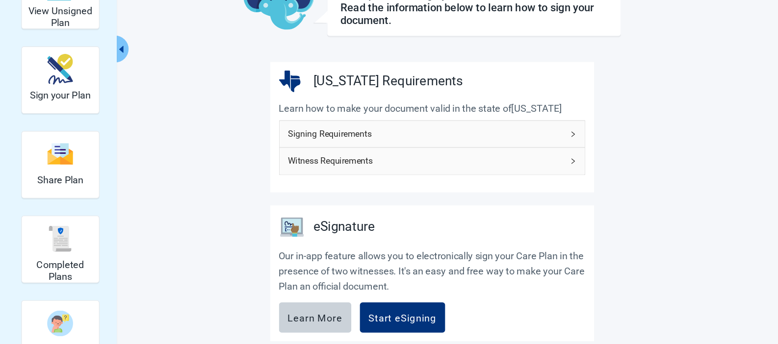
scroll to position [78, 0]
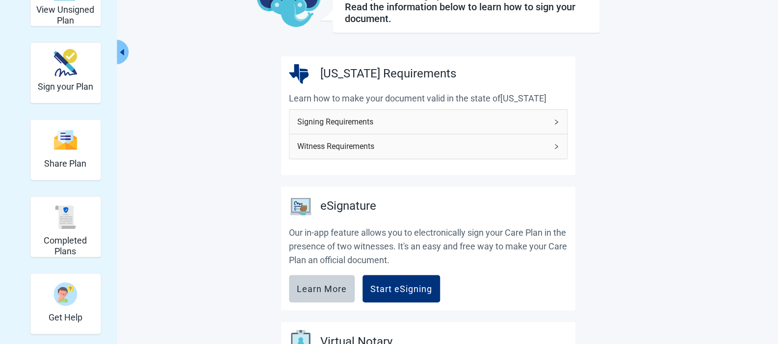
click at [383, 118] on span "Signing Requirements" at bounding box center [422, 122] width 250 height 12
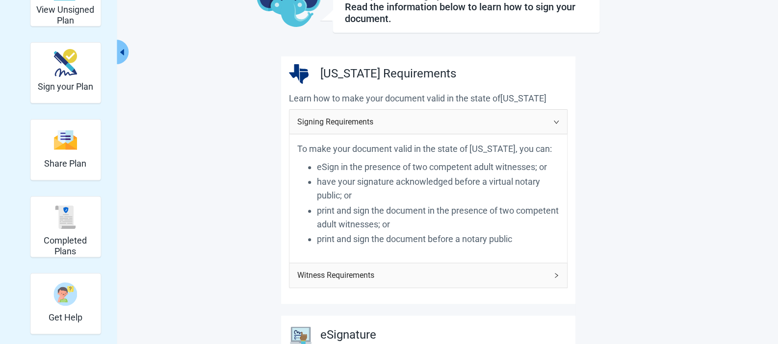
click at [383, 269] on span "Witness Requirements" at bounding box center [422, 275] width 250 height 12
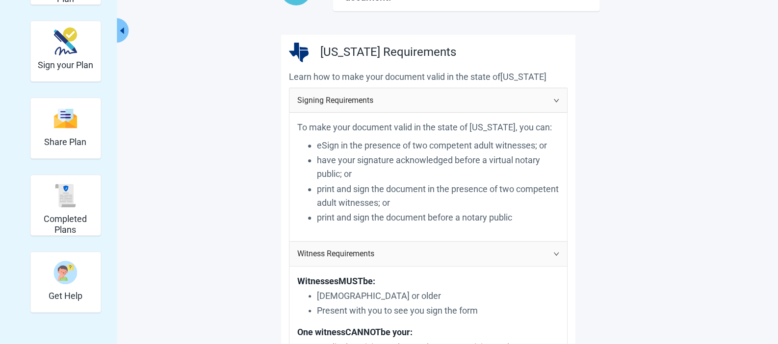
scroll to position [113, 0]
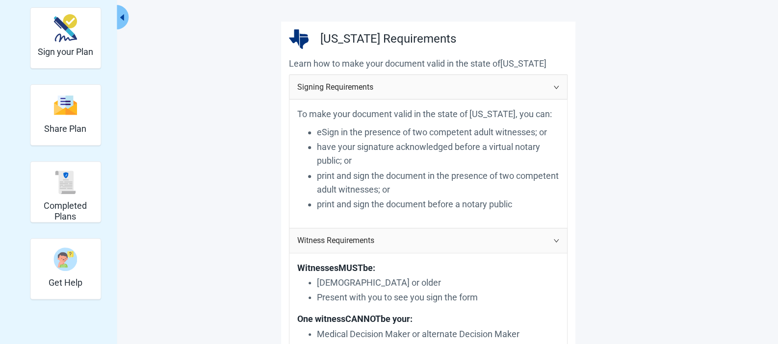
click at [378, 236] on span "Witness Requirements" at bounding box center [422, 240] width 250 height 12
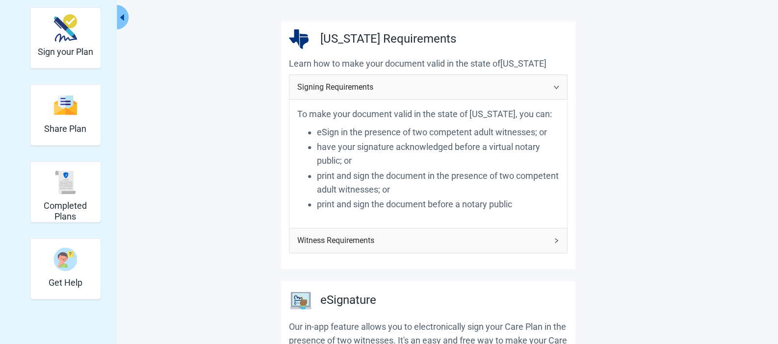
click at [386, 84] on span "Signing Requirements" at bounding box center [422, 87] width 250 height 12
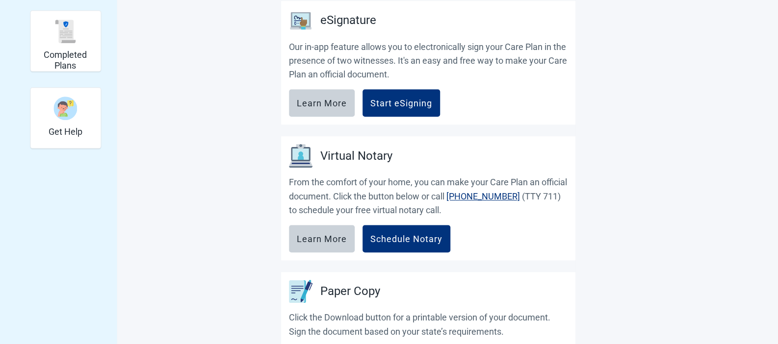
scroll to position [265, 0]
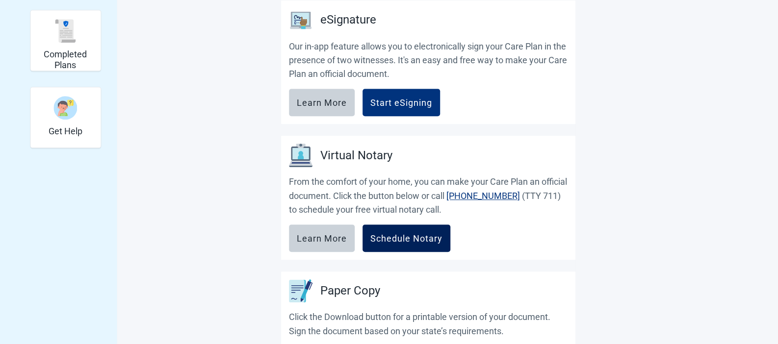
click at [406, 243] on button "Schedule Notary" at bounding box center [407, 238] width 88 height 27
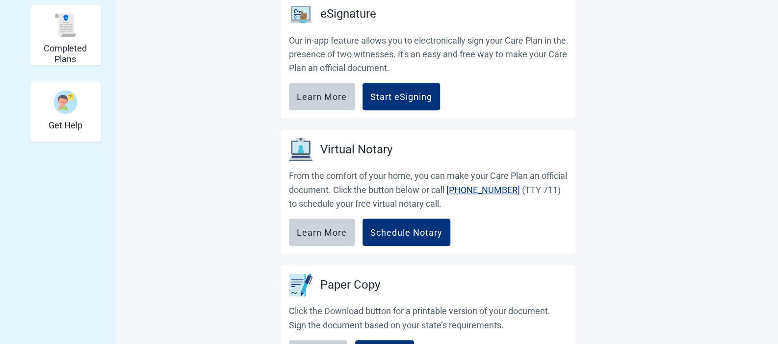
scroll to position [216, 0]
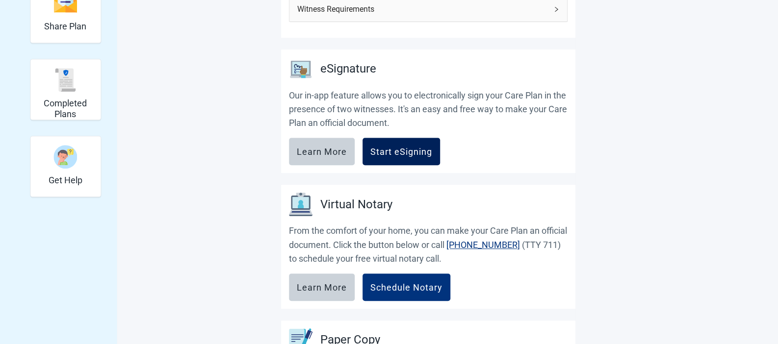
click at [407, 152] on div "Start eSigning" at bounding box center [401, 152] width 62 height 10
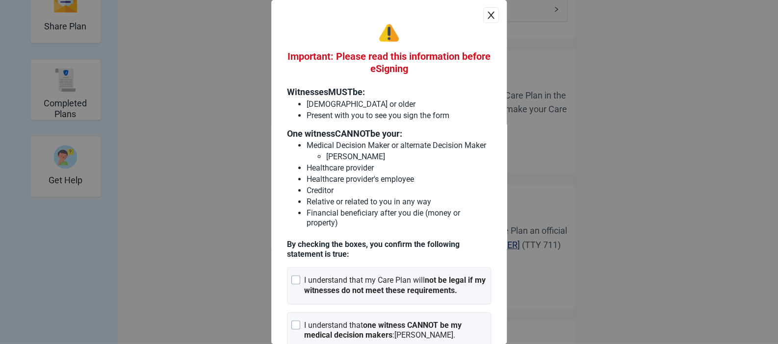
scroll to position [0, 0]
click at [488, 15] on icon "close" at bounding box center [491, 15] width 7 height 7
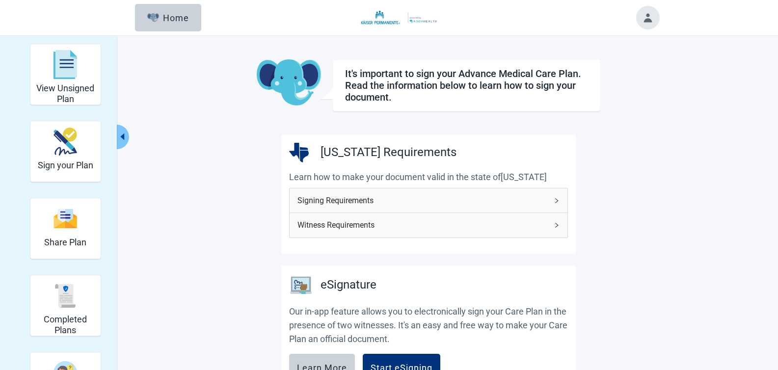
click at [652, 13] on button "Toggle account menu" at bounding box center [648, 18] width 24 height 24
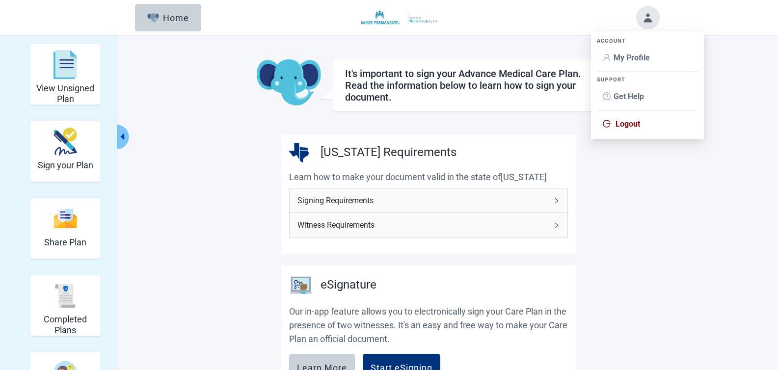
click at [627, 122] on span "Logout" at bounding box center [627, 123] width 25 height 9
